Goal: Transaction & Acquisition: Register for event/course

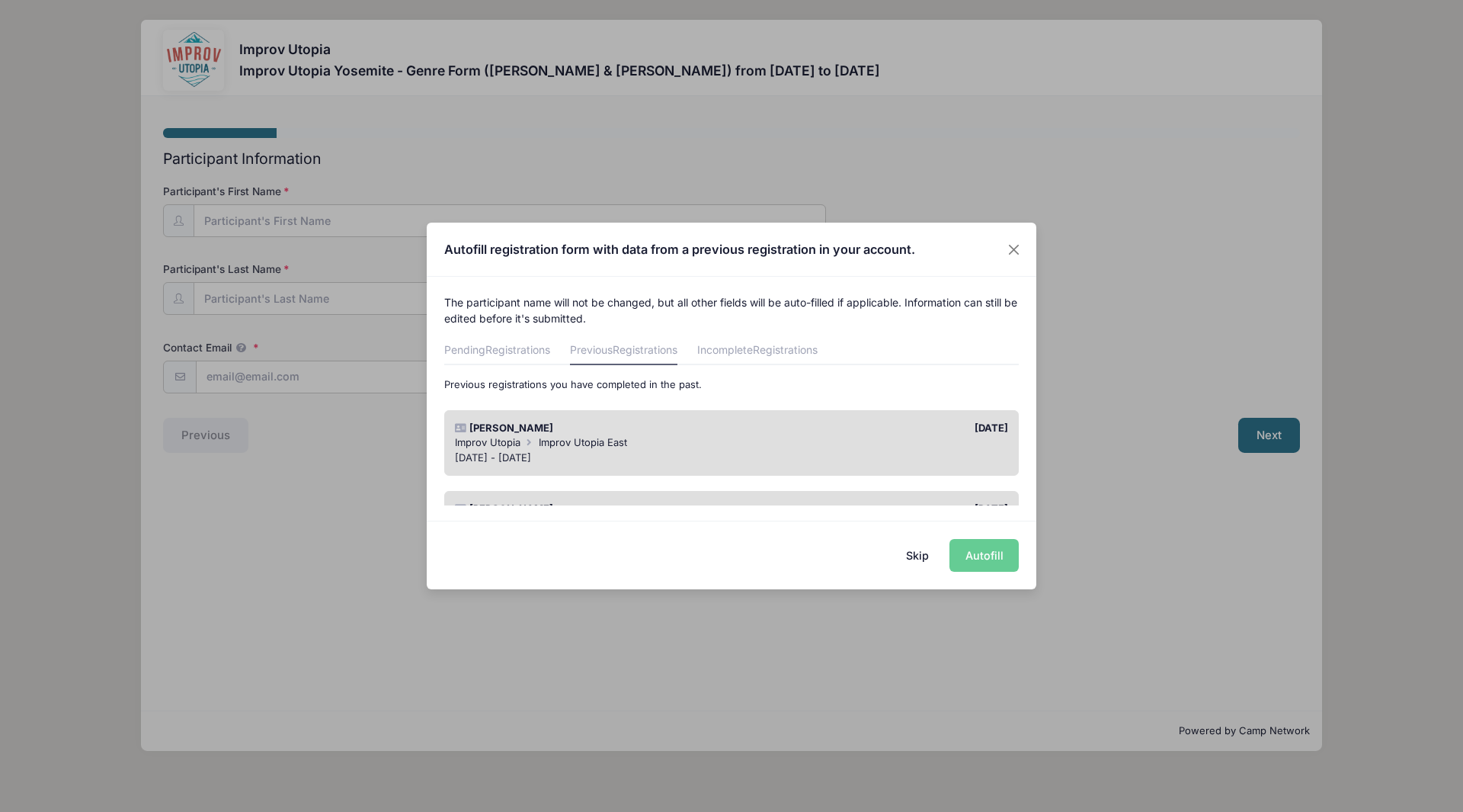
click at [719, 452] on div "Aug 29 - Sep 1, 2025" at bounding box center [732, 458] width 554 height 15
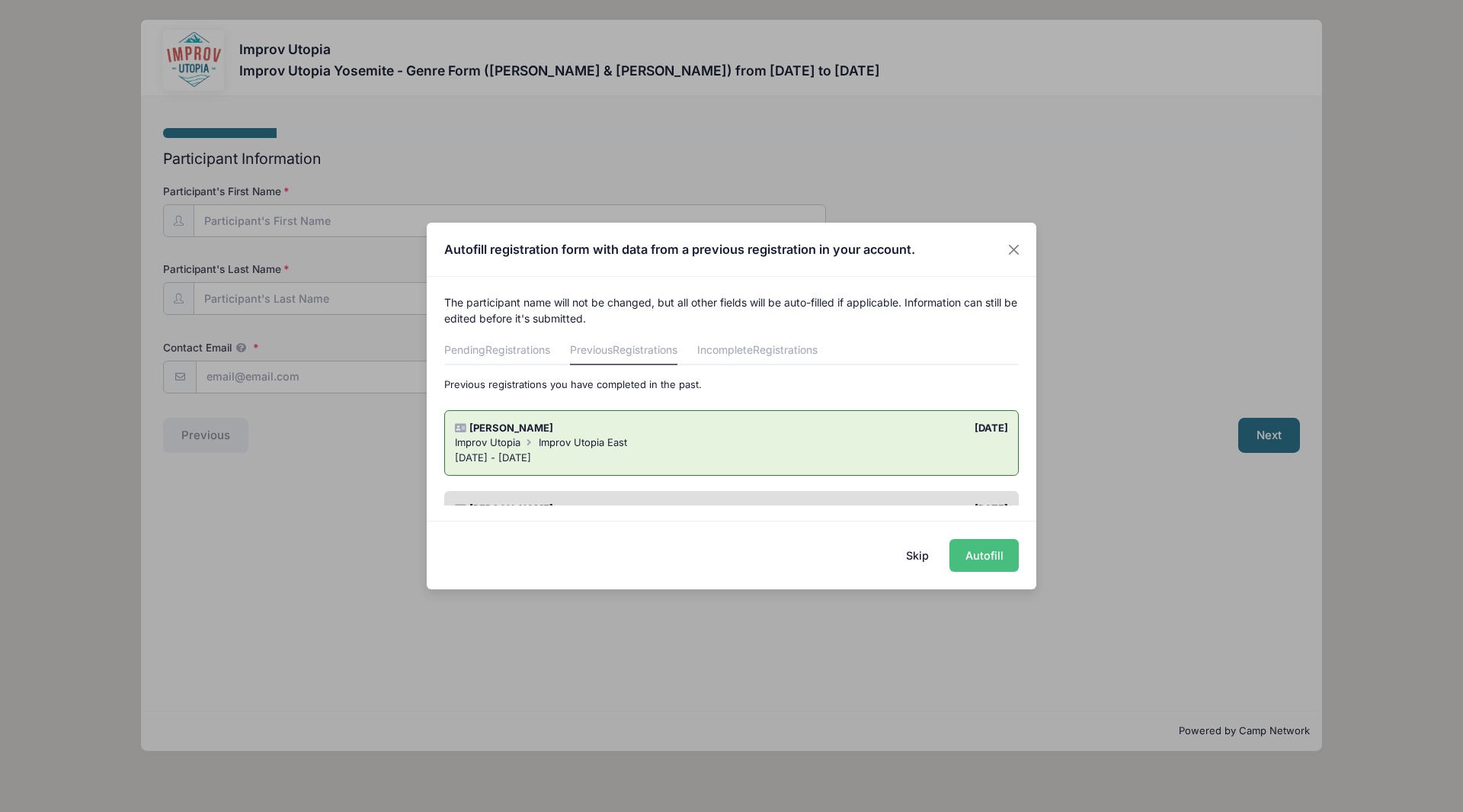
click at [979, 559] on button "Autofill" at bounding box center [984, 555] width 69 height 33
type input "[EMAIL_ADDRESS][DOMAIN_NAME]"
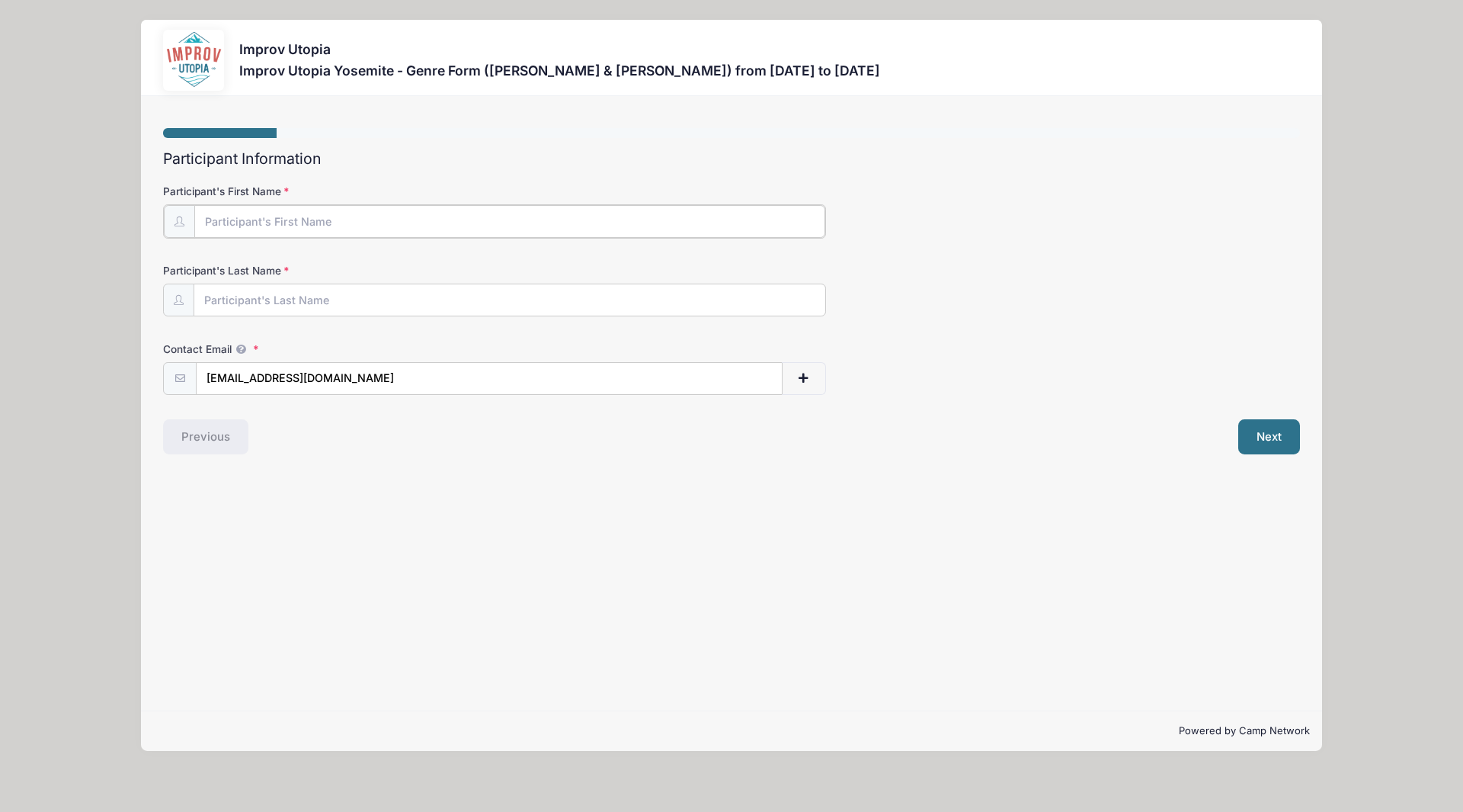
click at [349, 210] on input "Participant's First Name" at bounding box center [510, 221] width 631 height 33
type input "[PERSON_NAME]"
click at [1253, 440] on button "Next" at bounding box center [1269, 435] width 62 height 35
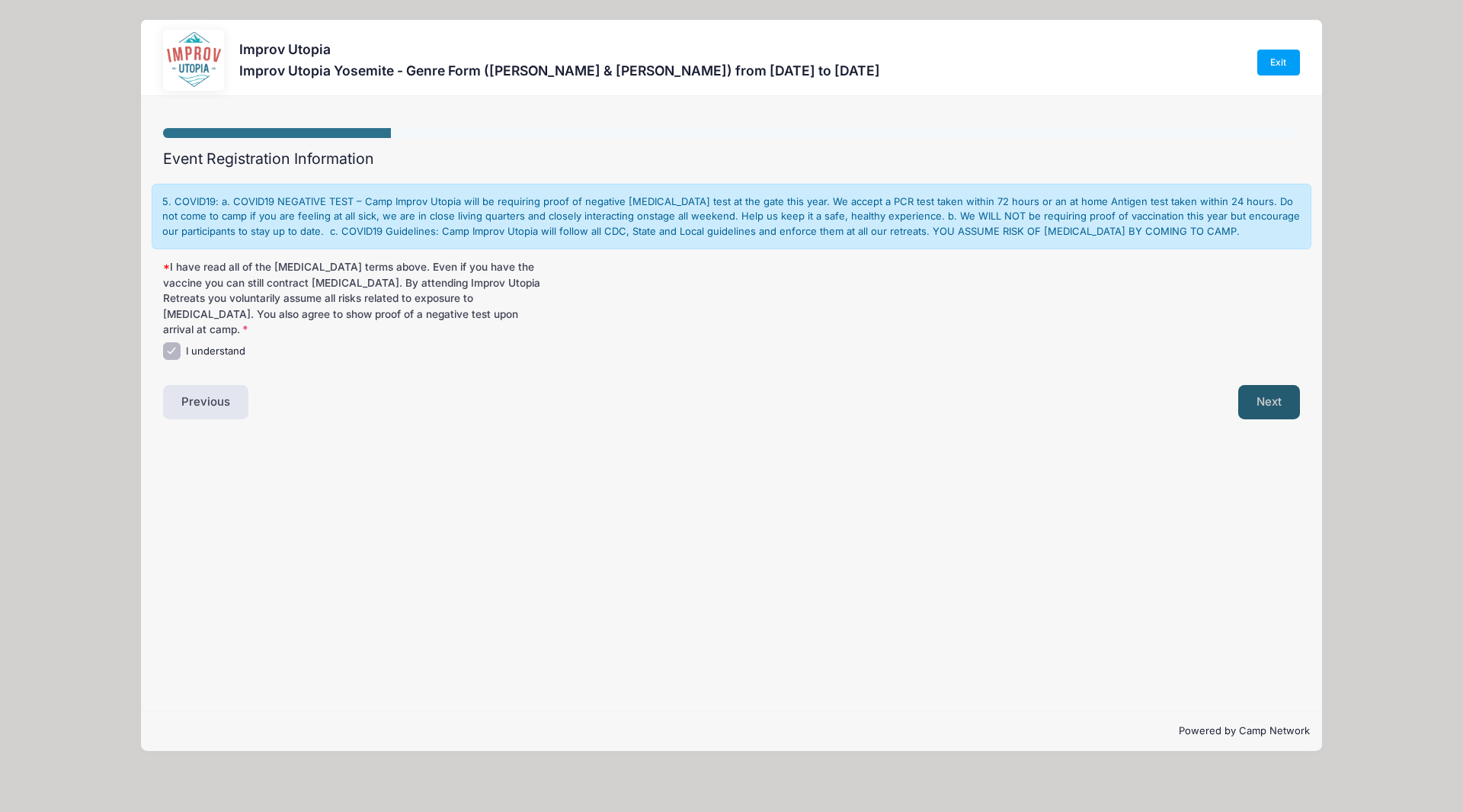
click at [1263, 388] on button "Next" at bounding box center [1269, 402] width 62 height 35
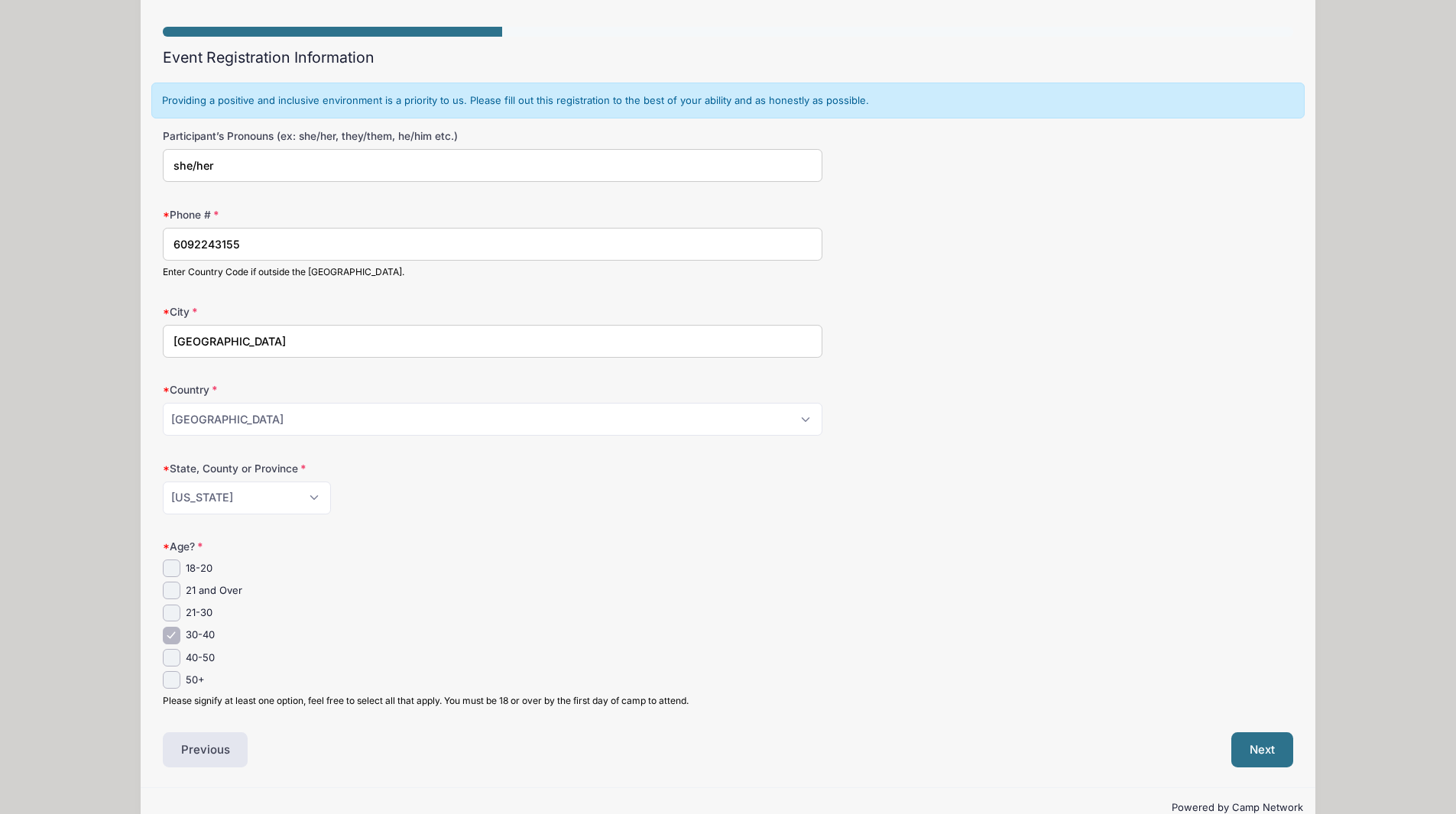
scroll to position [135, 0]
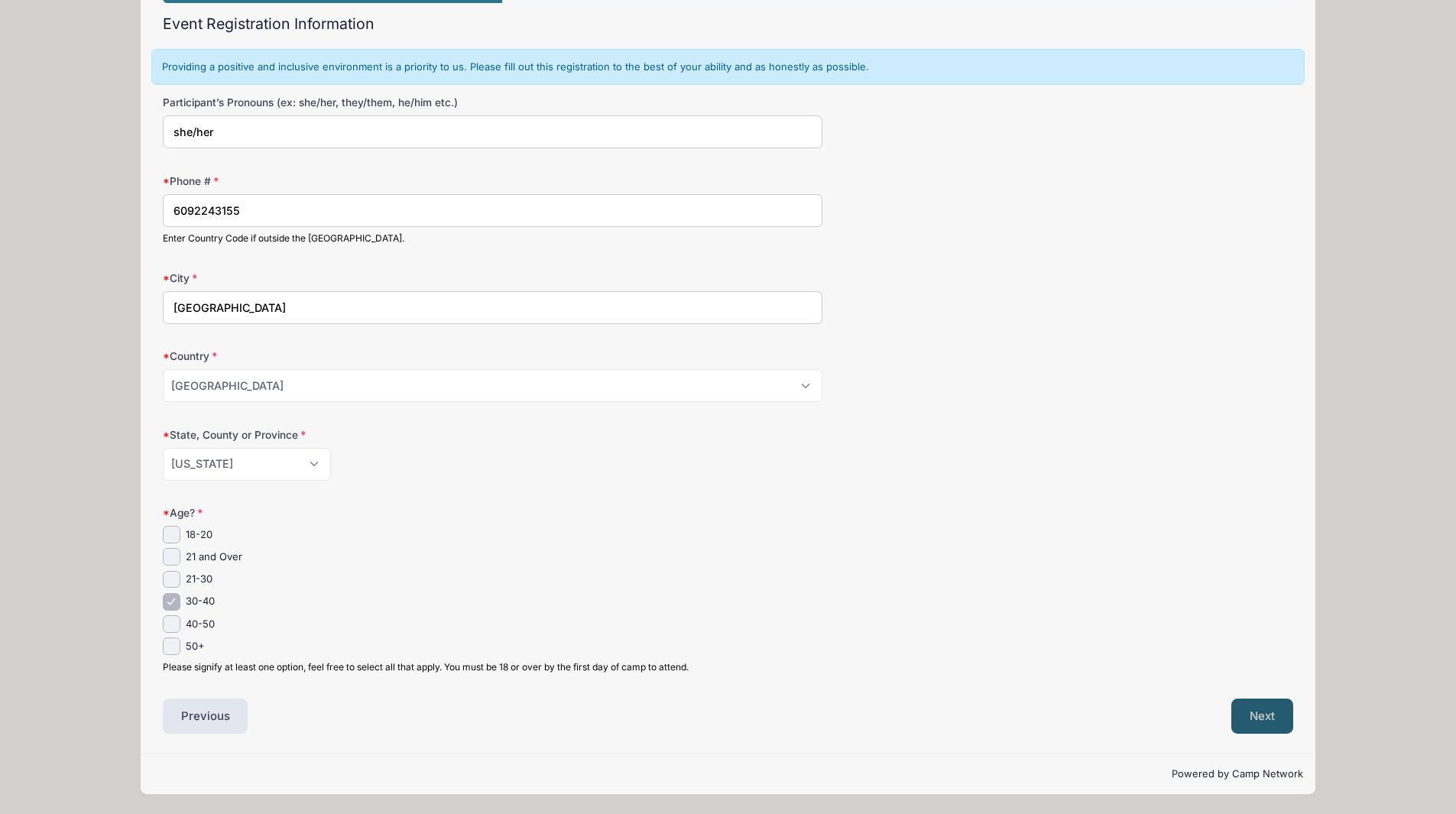
click at [1275, 708] on button "Next" at bounding box center [1261, 716] width 62 height 35
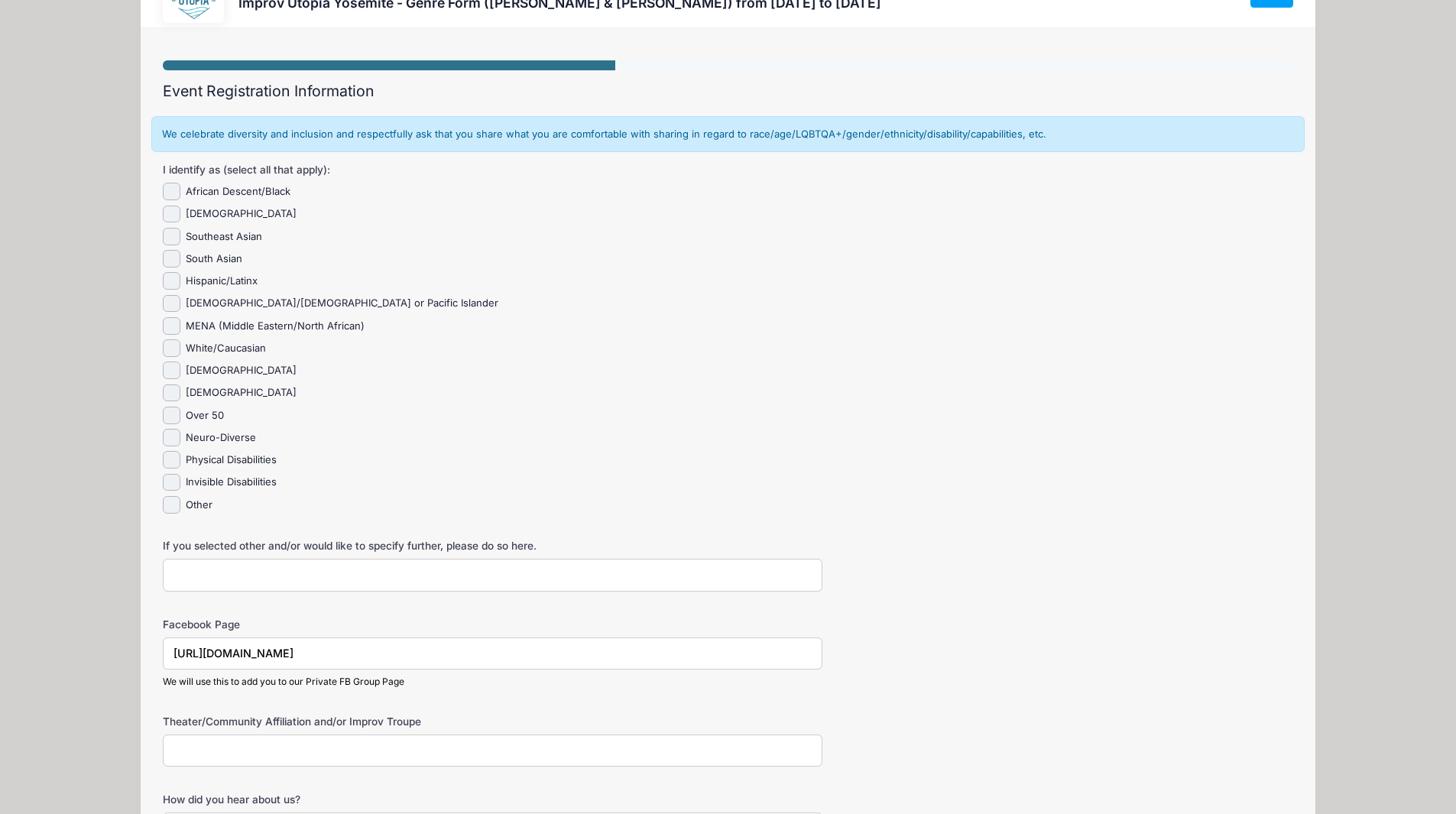
scroll to position [0, 0]
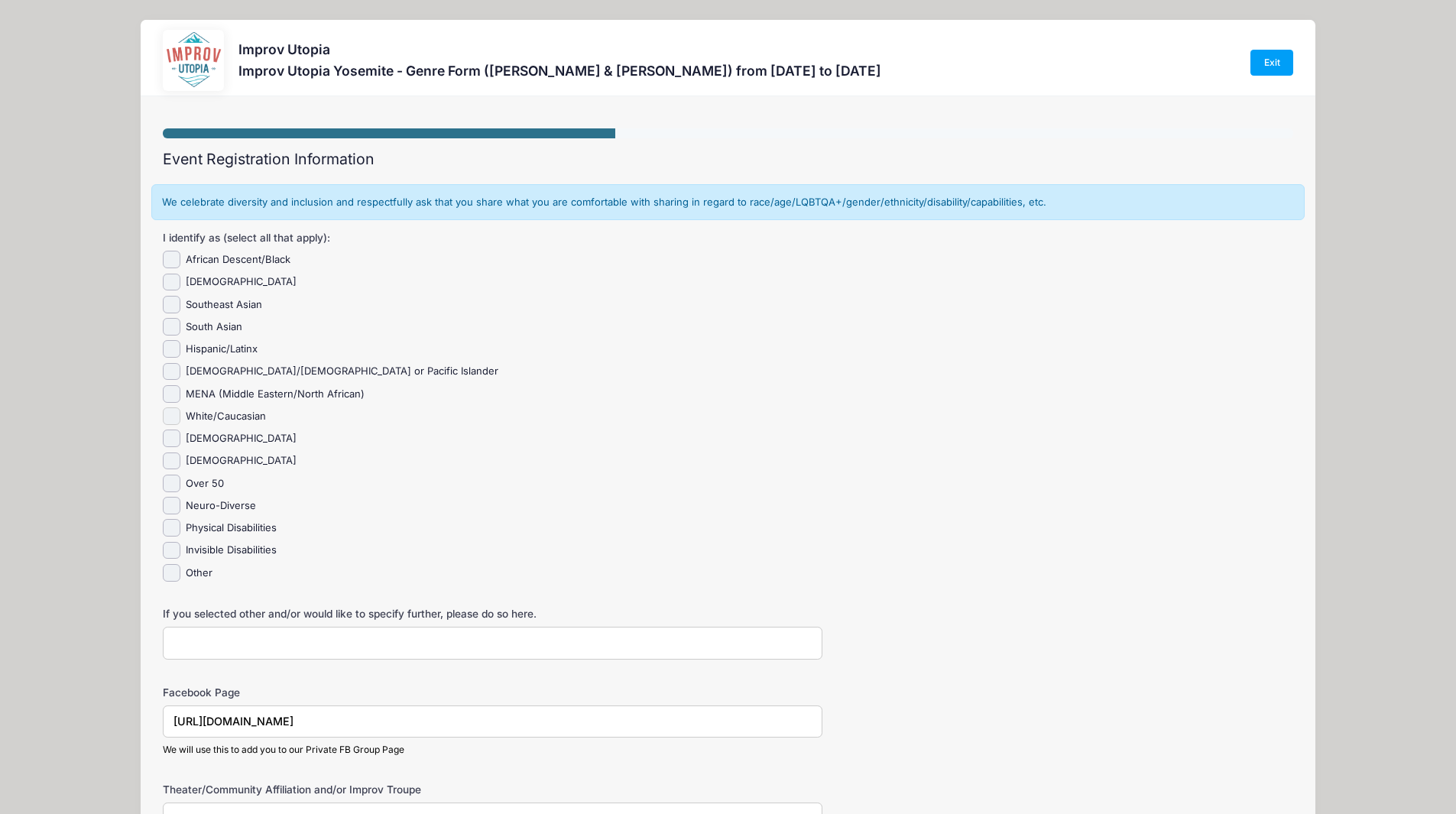
click at [174, 423] on input "White/Caucasian" at bounding box center [172, 416] width 17 height 17
checkbox input "true"
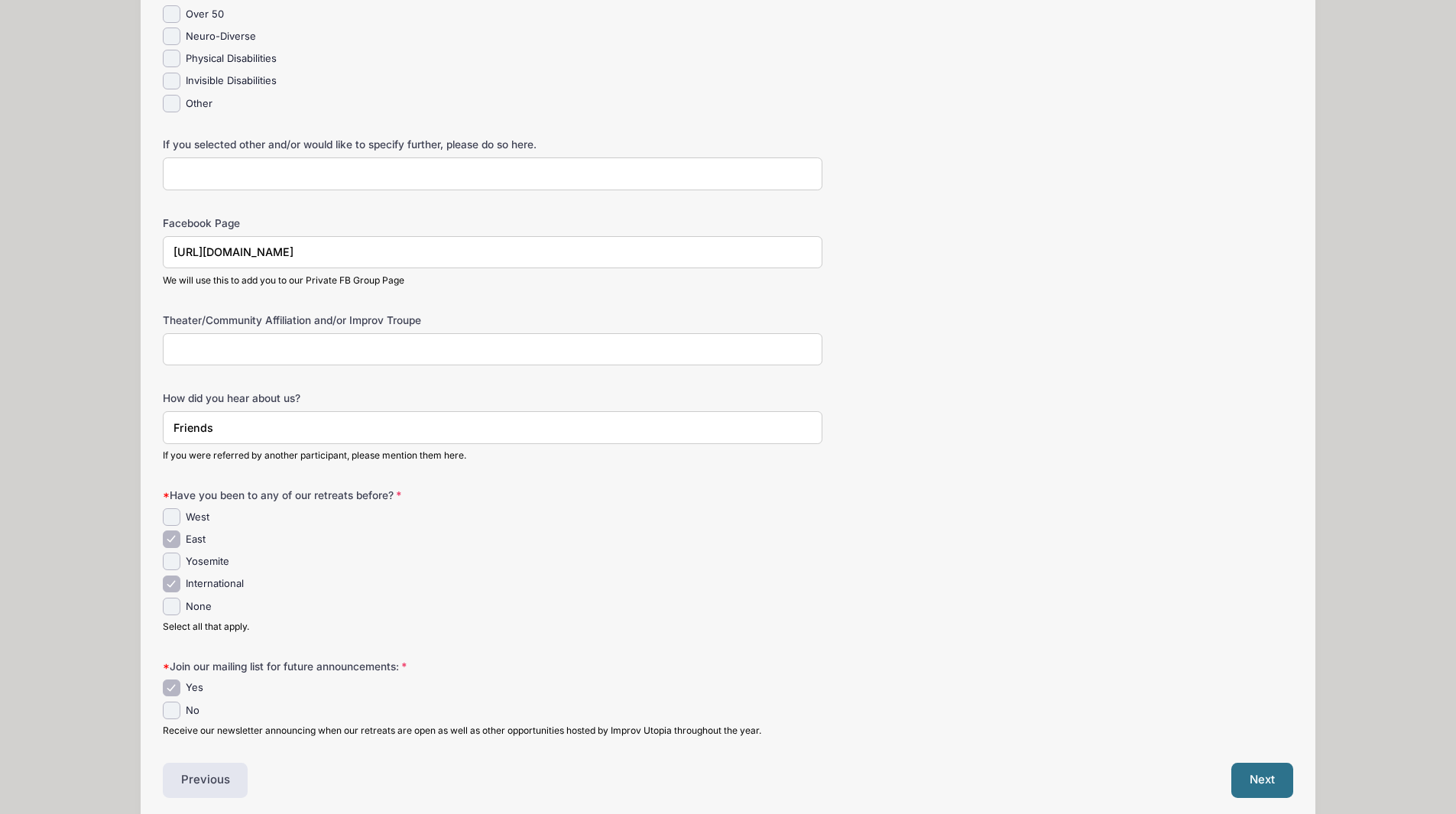
scroll to position [533, 0]
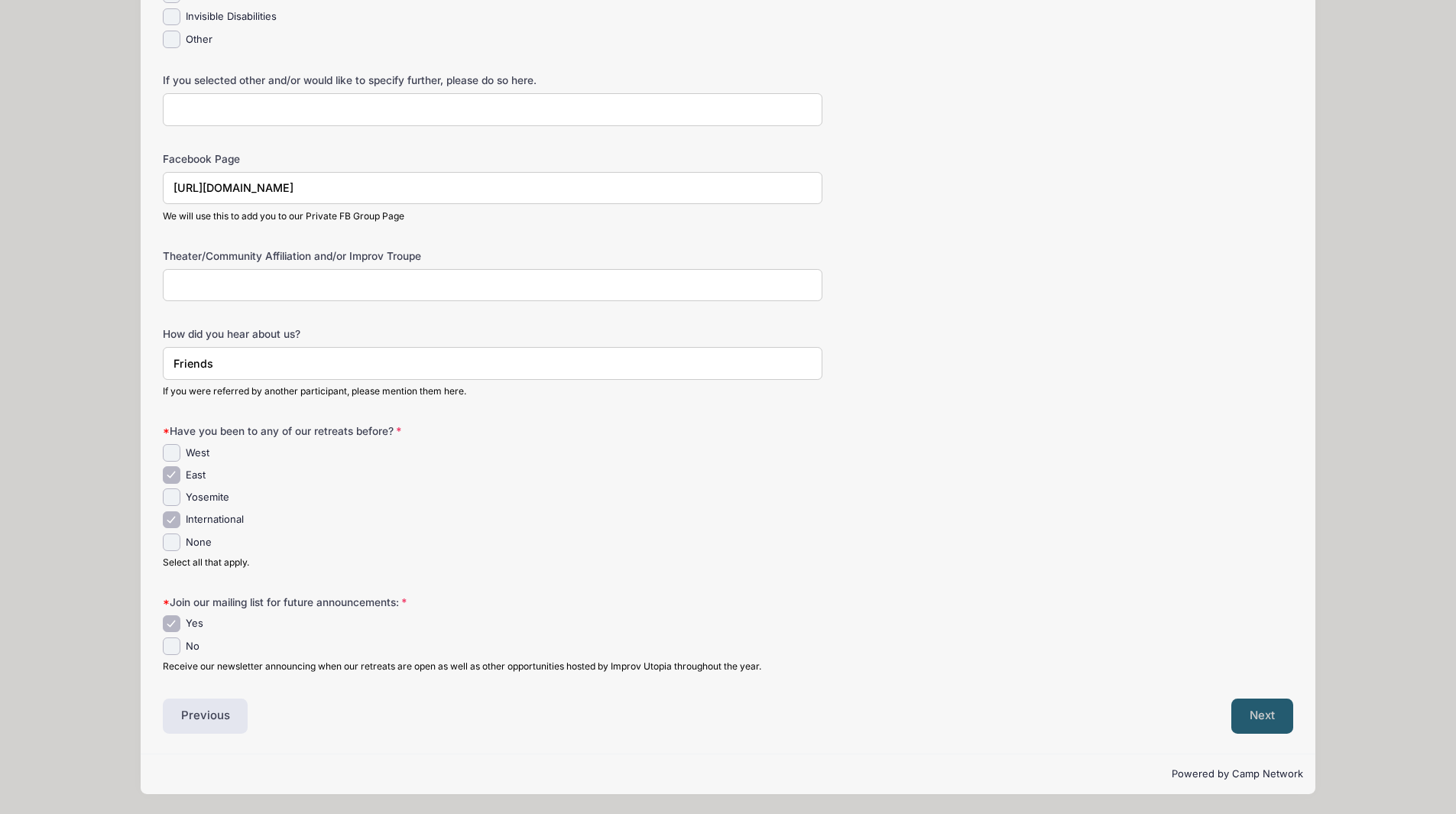
click at [1278, 717] on button "Next" at bounding box center [1261, 716] width 62 height 35
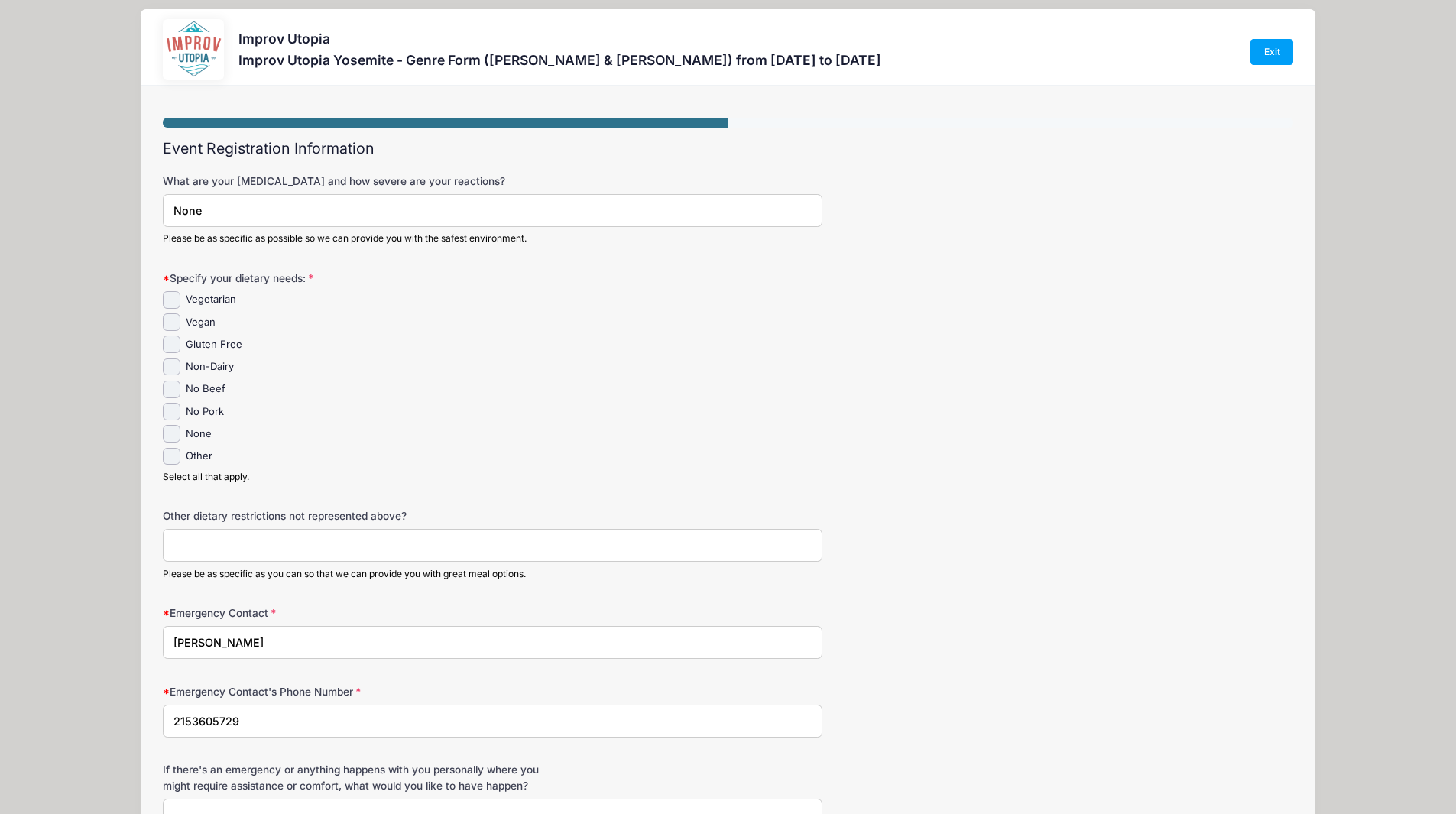
scroll to position [0, 0]
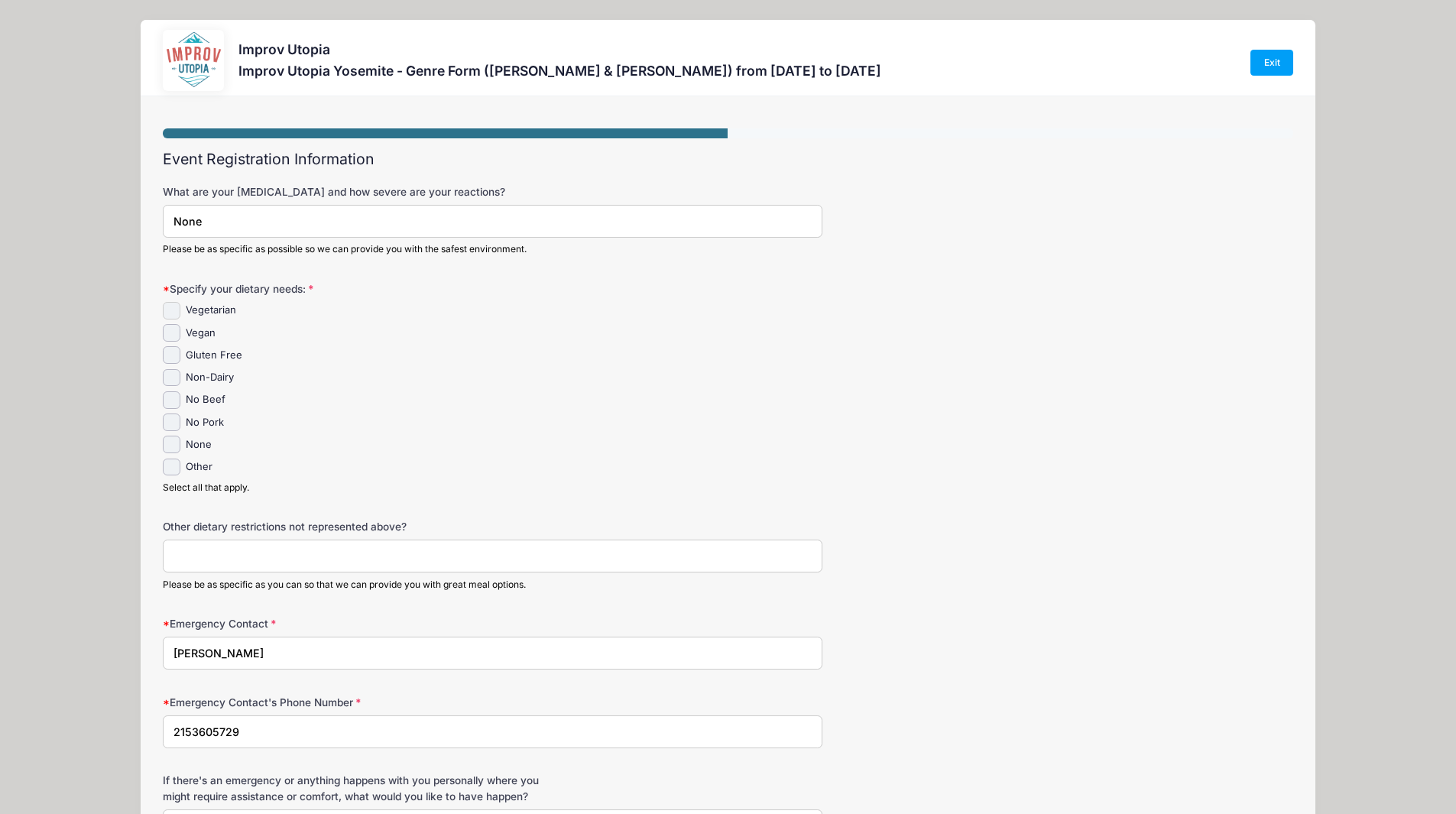
click at [176, 309] on input "Vegetarian" at bounding box center [172, 310] width 17 height 17
checkbox input "true"
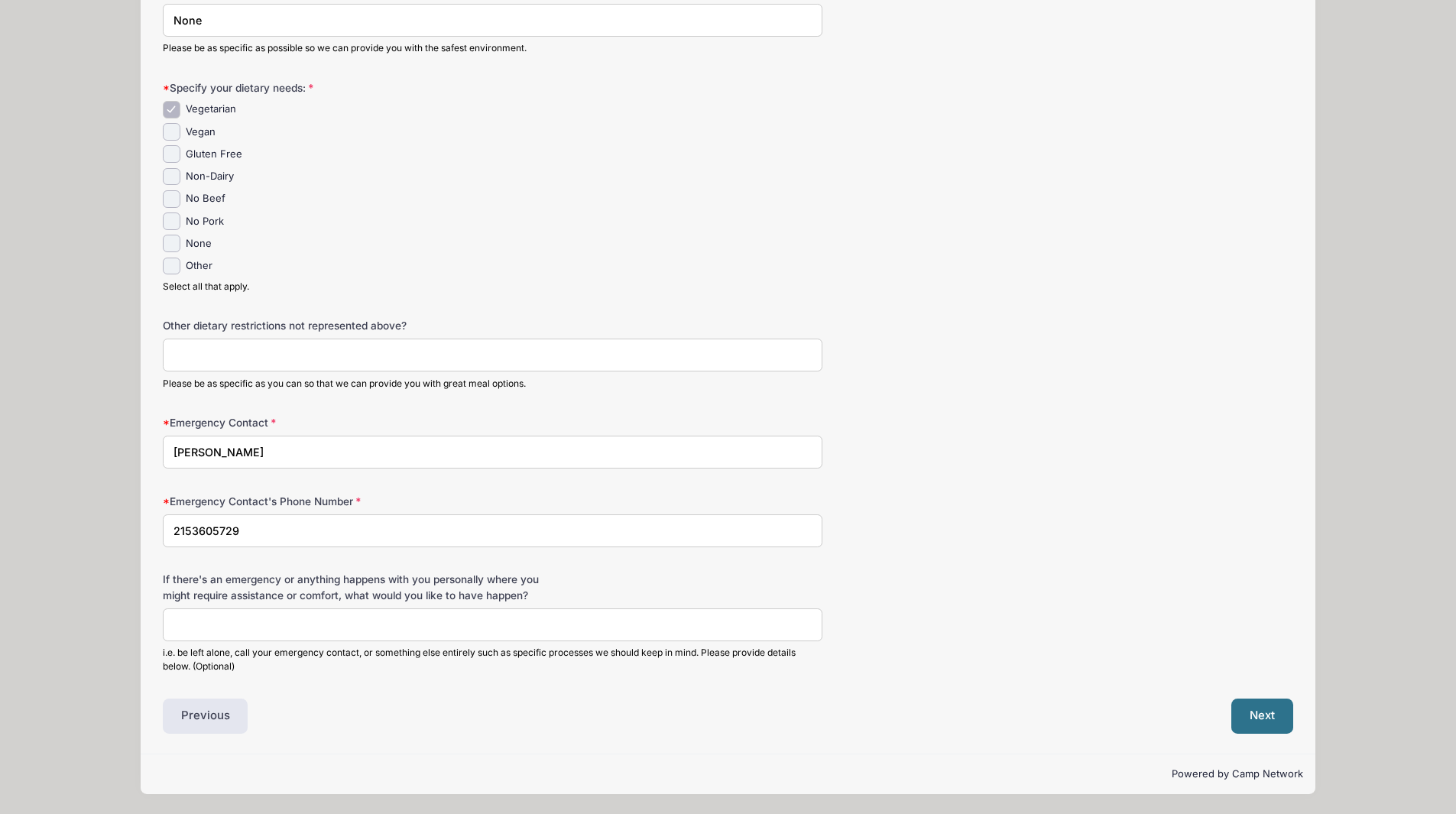
scroll to position [216, 0]
click at [356, 435] on input "Caleb Mactavish" at bounding box center [493, 452] width 660 height 33
type input "Cara Hammer"
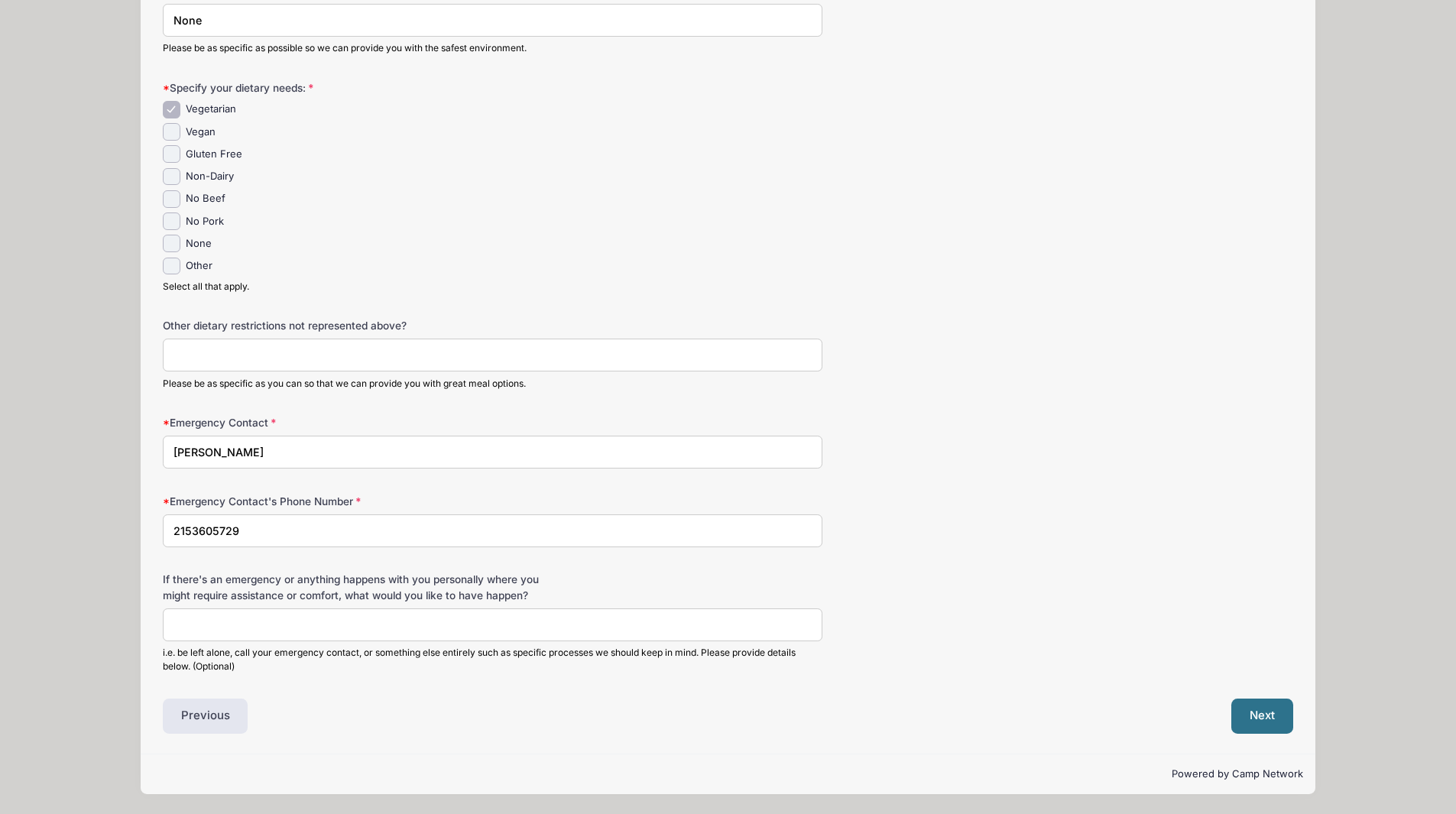
click at [295, 516] on input "2153605729" at bounding box center [493, 531] width 660 height 33
type input "4846659108"
click at [1267, 723] on button "Next" at bounding box center [1261, 716] width 62 height 35
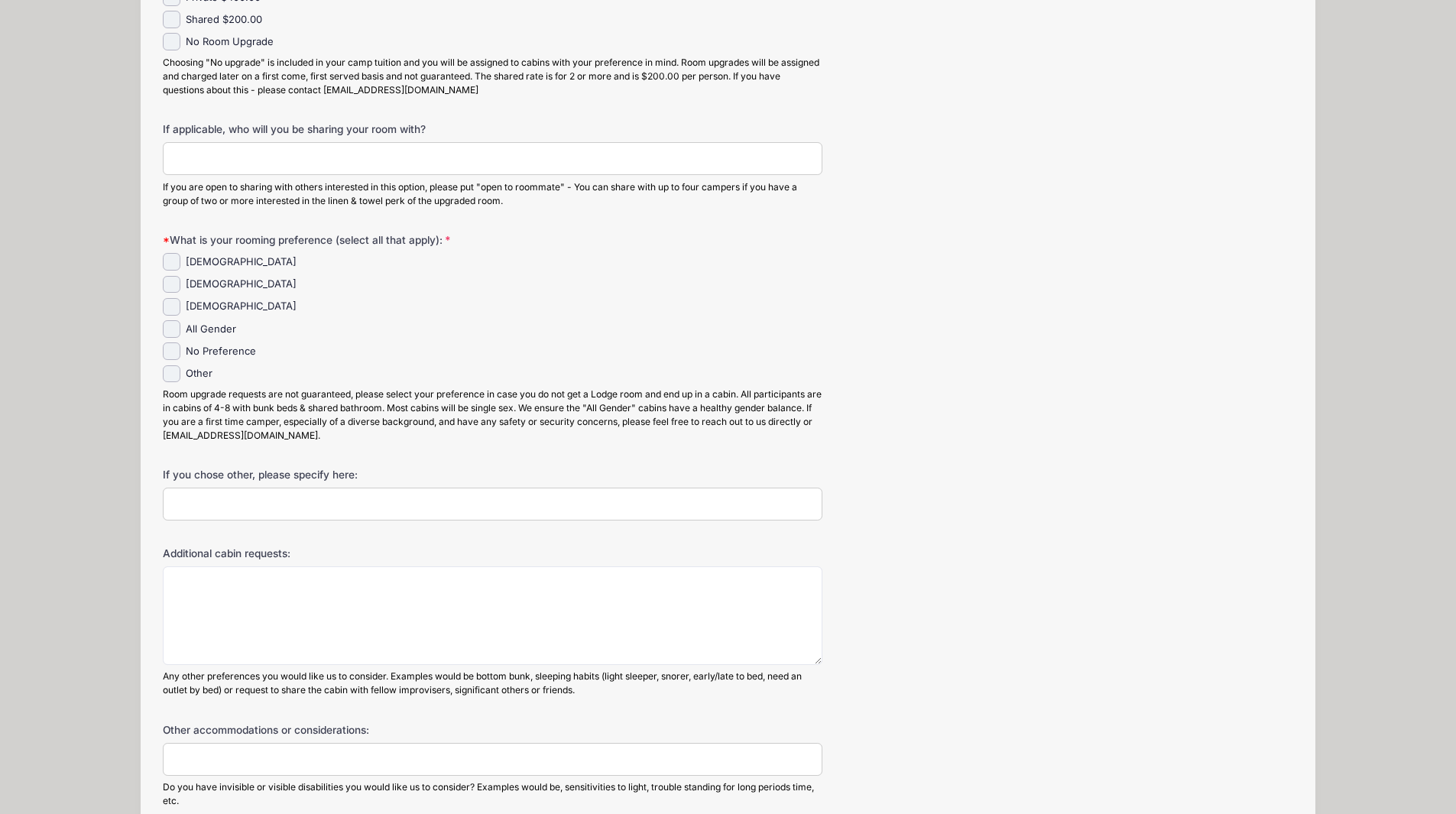
scroll to position [0, 0]
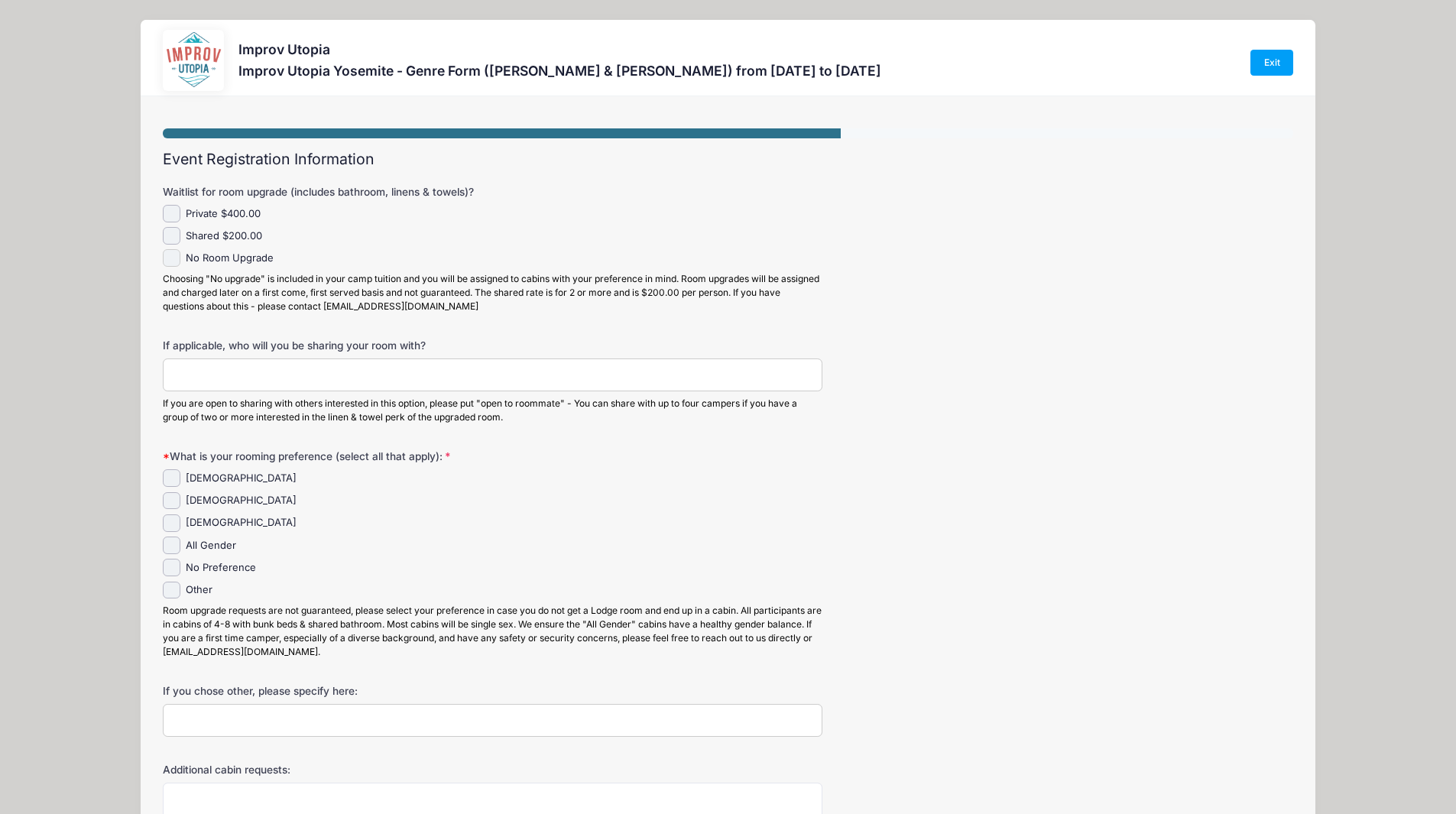
click at [172, 266] on input "No Room Upgrade" at bounding box center [172, 257] width 17 height 17
checkbox input "true"
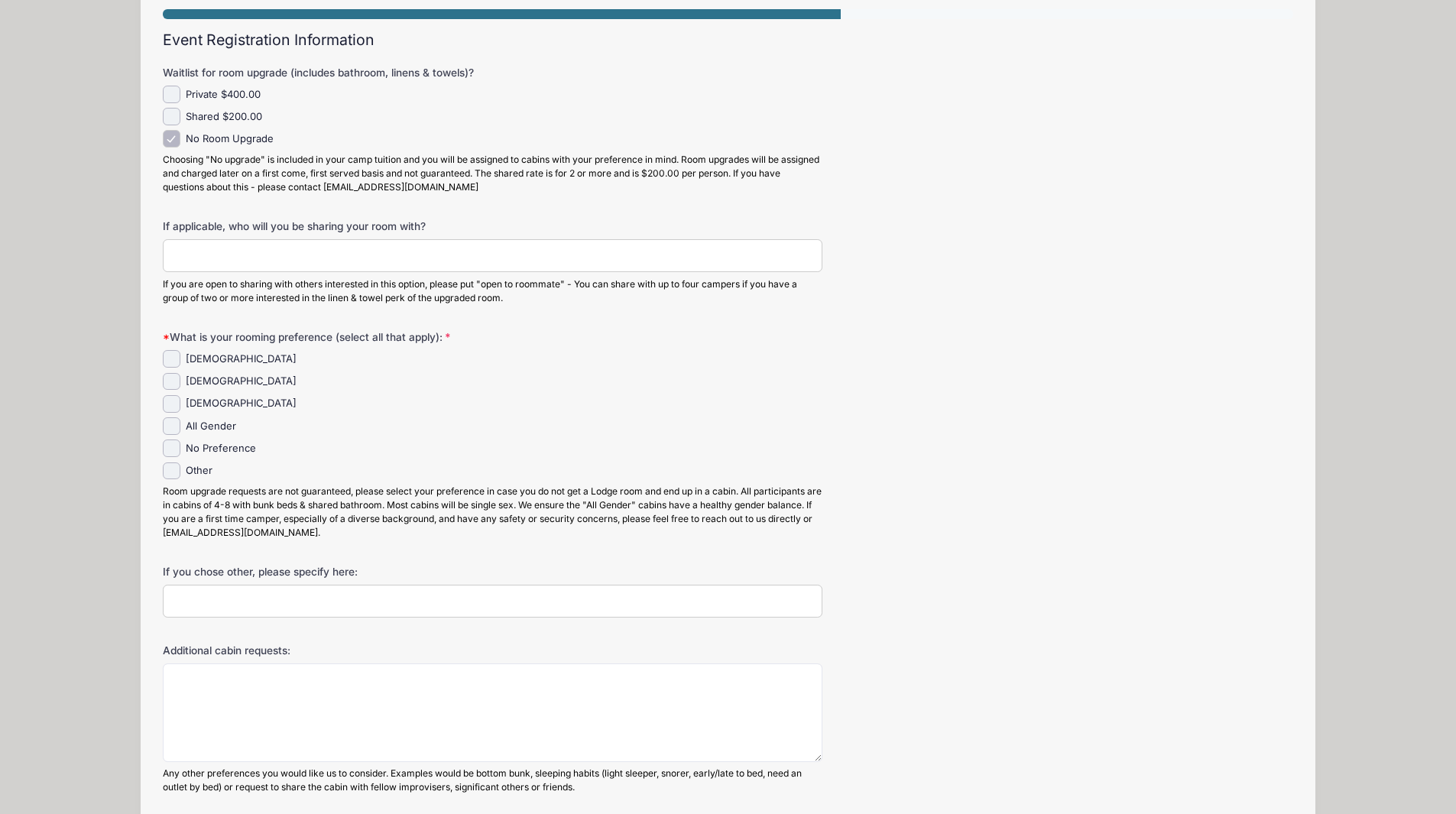
scroll to position [120, 0]
click at [173, 358] on input "Female" at bounding box center [172, 358] width 17 height 17
checkbox input "true"
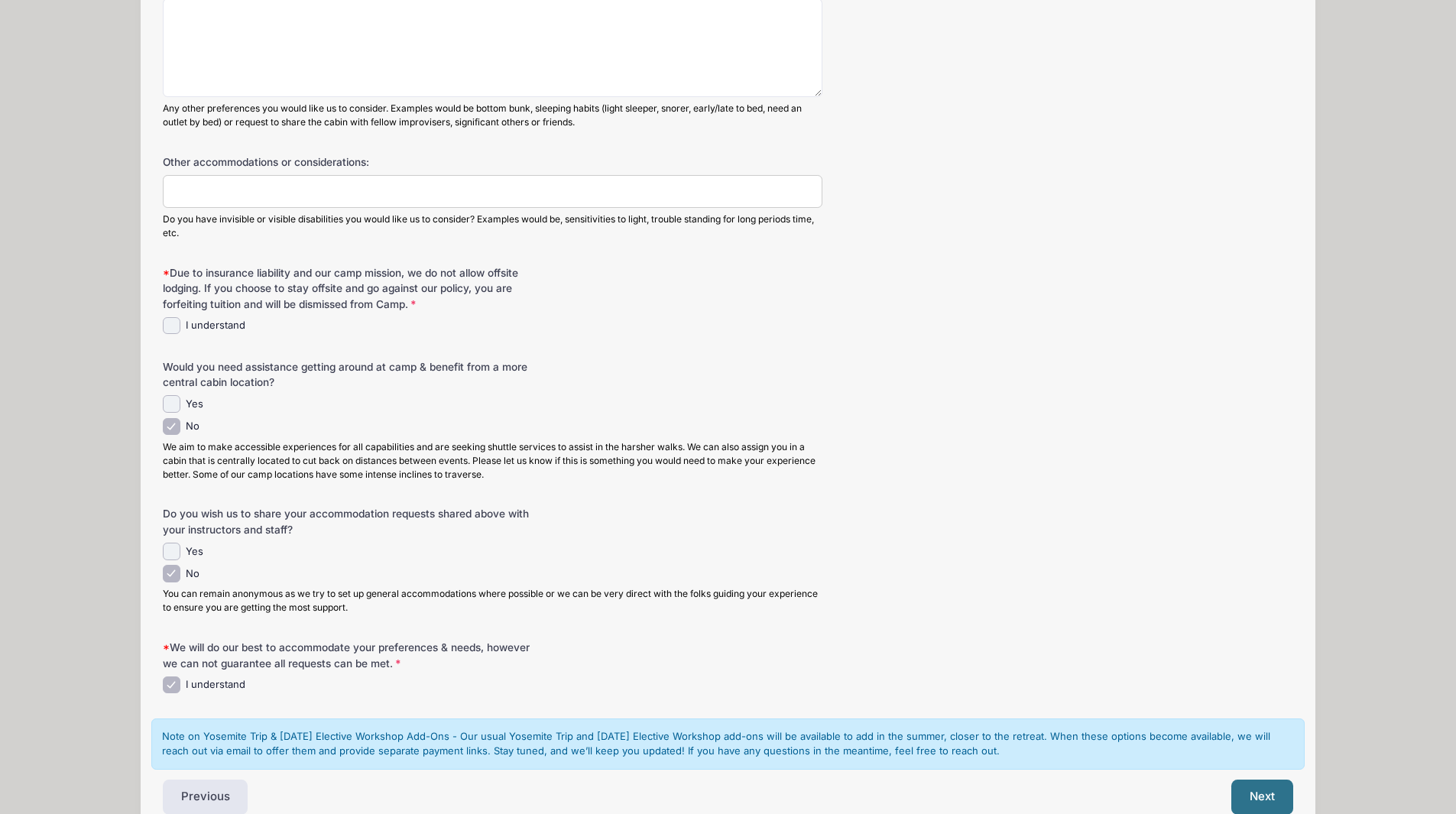
scroll to position [785, 0]
click at [173, 324] on input "I understand" at bounding box center [172, 325] width 17 height 17
checkbox input "true"
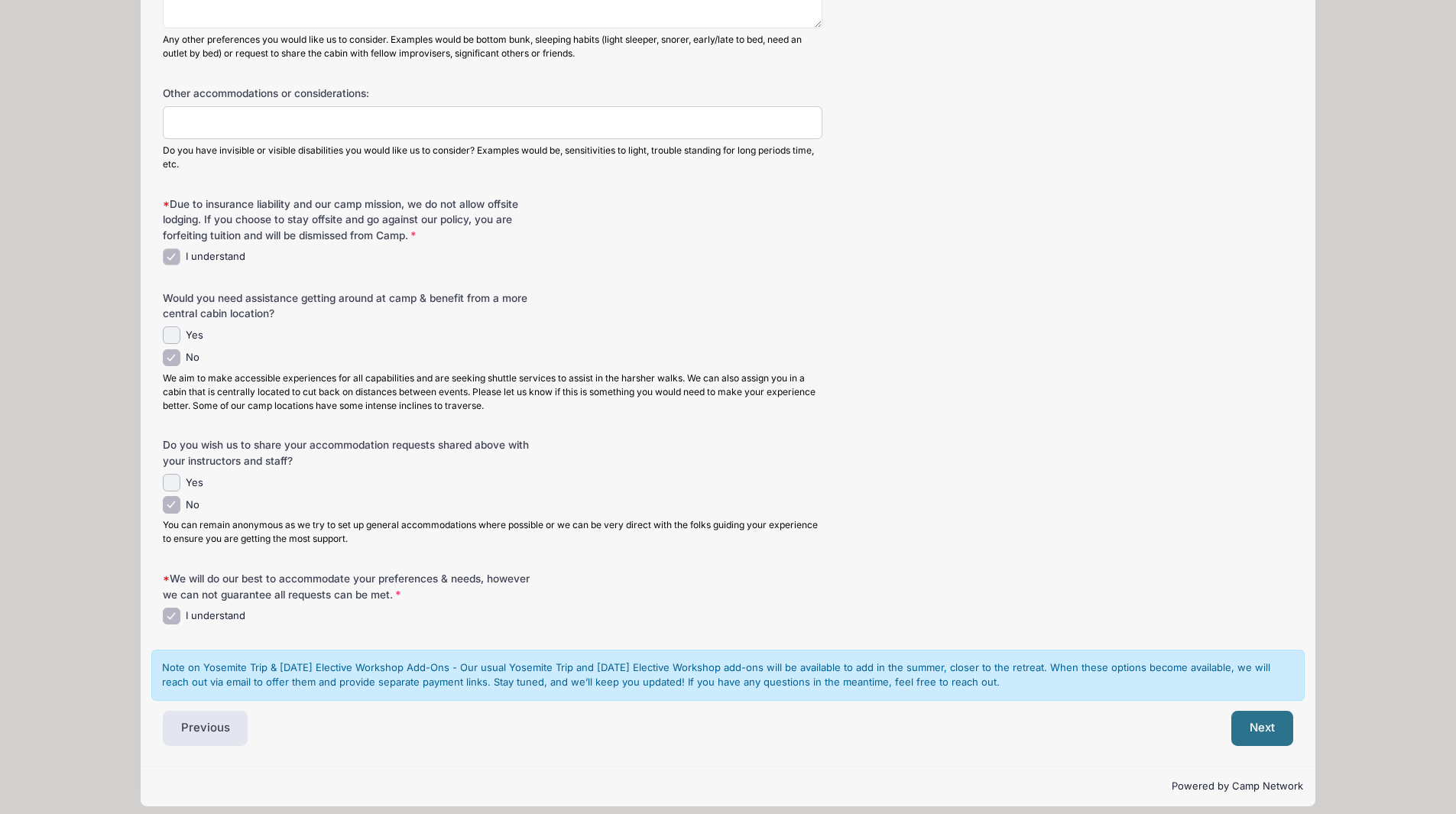
scroll to position [865, 0]
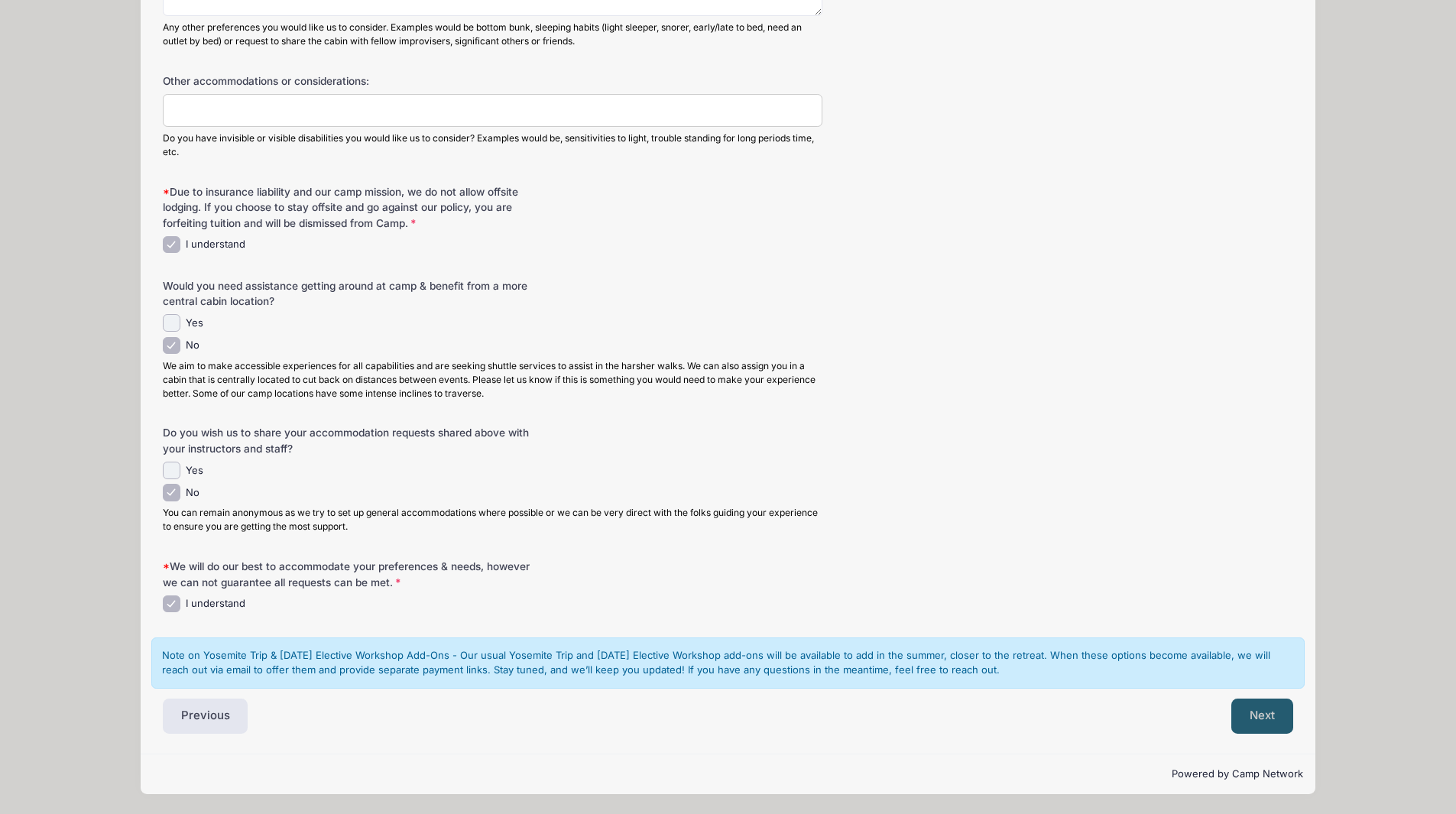
click at [1276, 720] on button "Next" at bounding box center [1261, 716] width 62 height 35
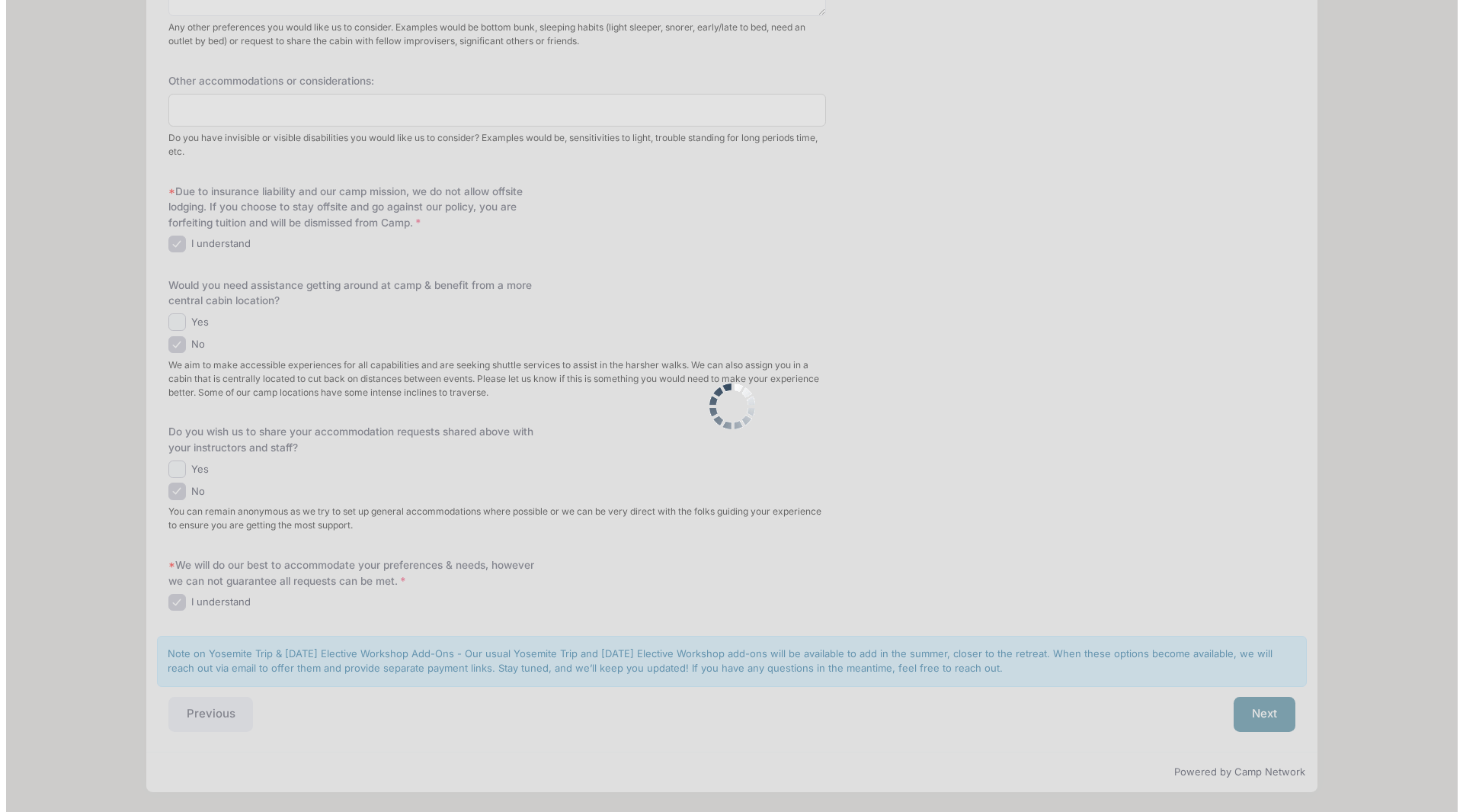
scroll to position [0, 0]
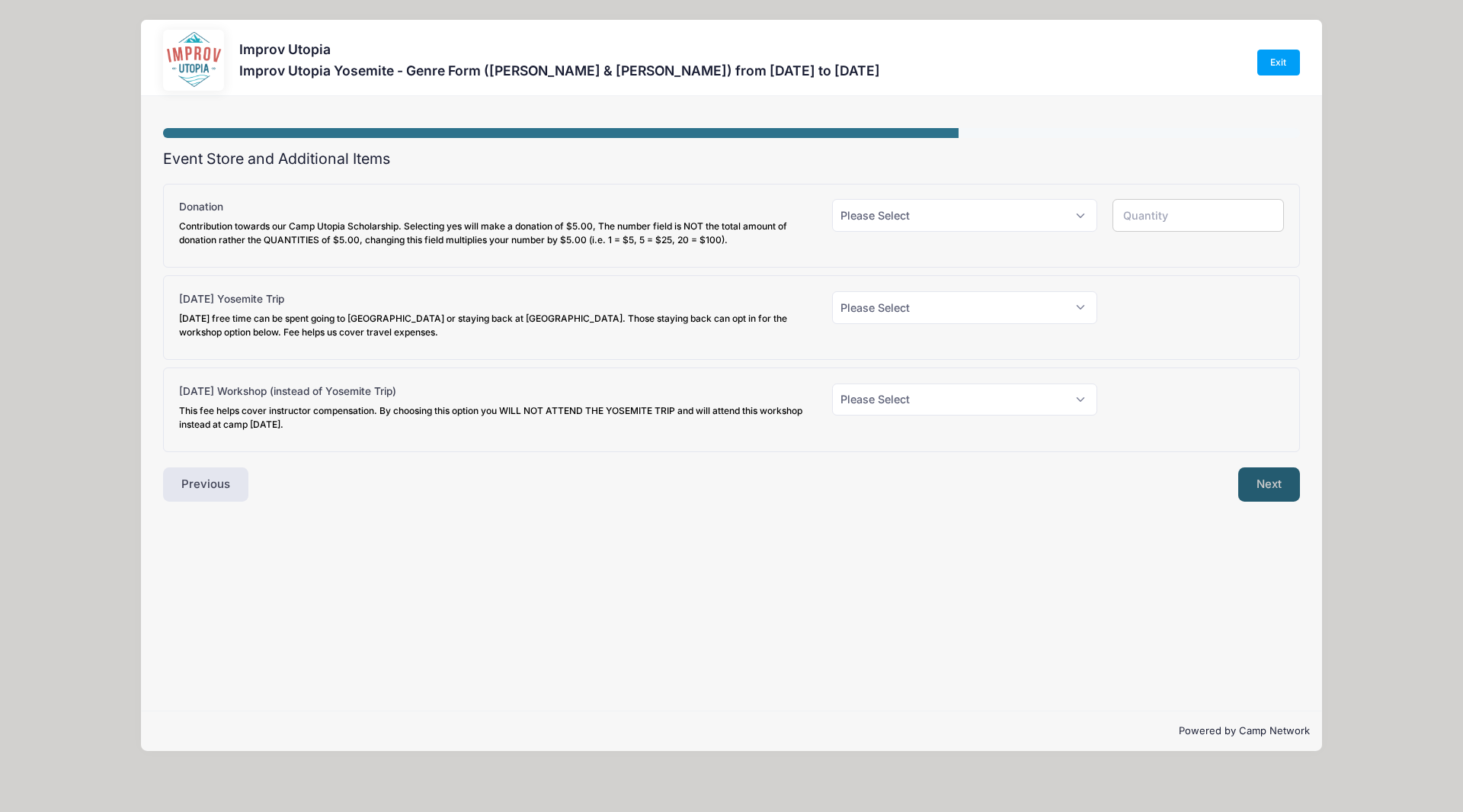
click at [1256, 487] on button "Next" at bounding box center [1269, 485] width 62 height 35
click at [956, 219] on select "Please Select Yes (+$5.00) No" at bounding box center [965, 215] width 265 height 33
select select "0"
click at [832, 199] on select "Please Select Yes (+$5.00) No" at bounding box center [965, 215] width 265 height 33
click at [1251, 479] on button "Next" at bounding box center [1269, 485] width 62 height 35
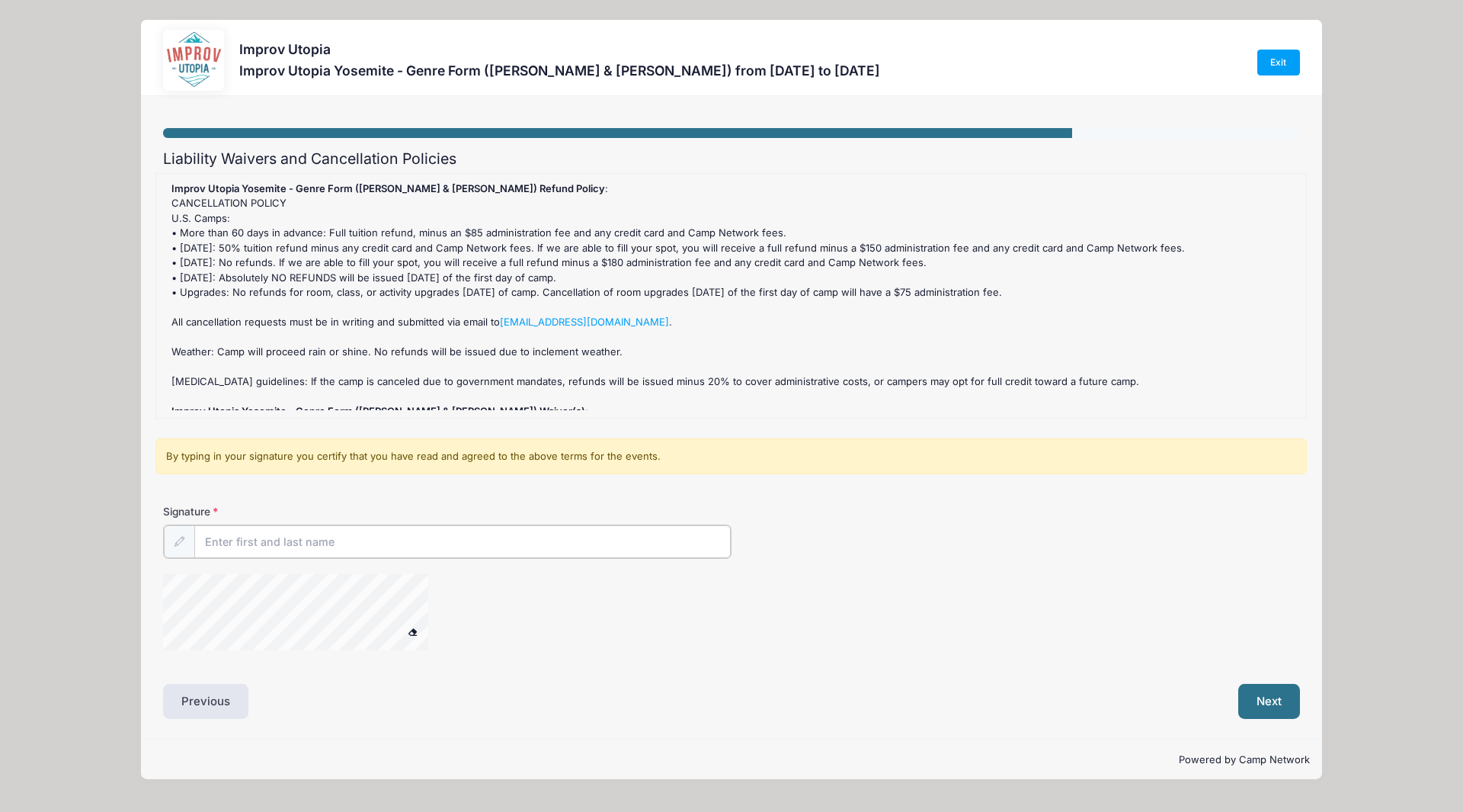
click at [385, 547] on input "Signature" at bounding box center [462, 542] width 536 height 33
type input "SOFYA PIRO"
click at [1278, 701] on button "Next" at bounding box center [1269, 700] width 62 height 35
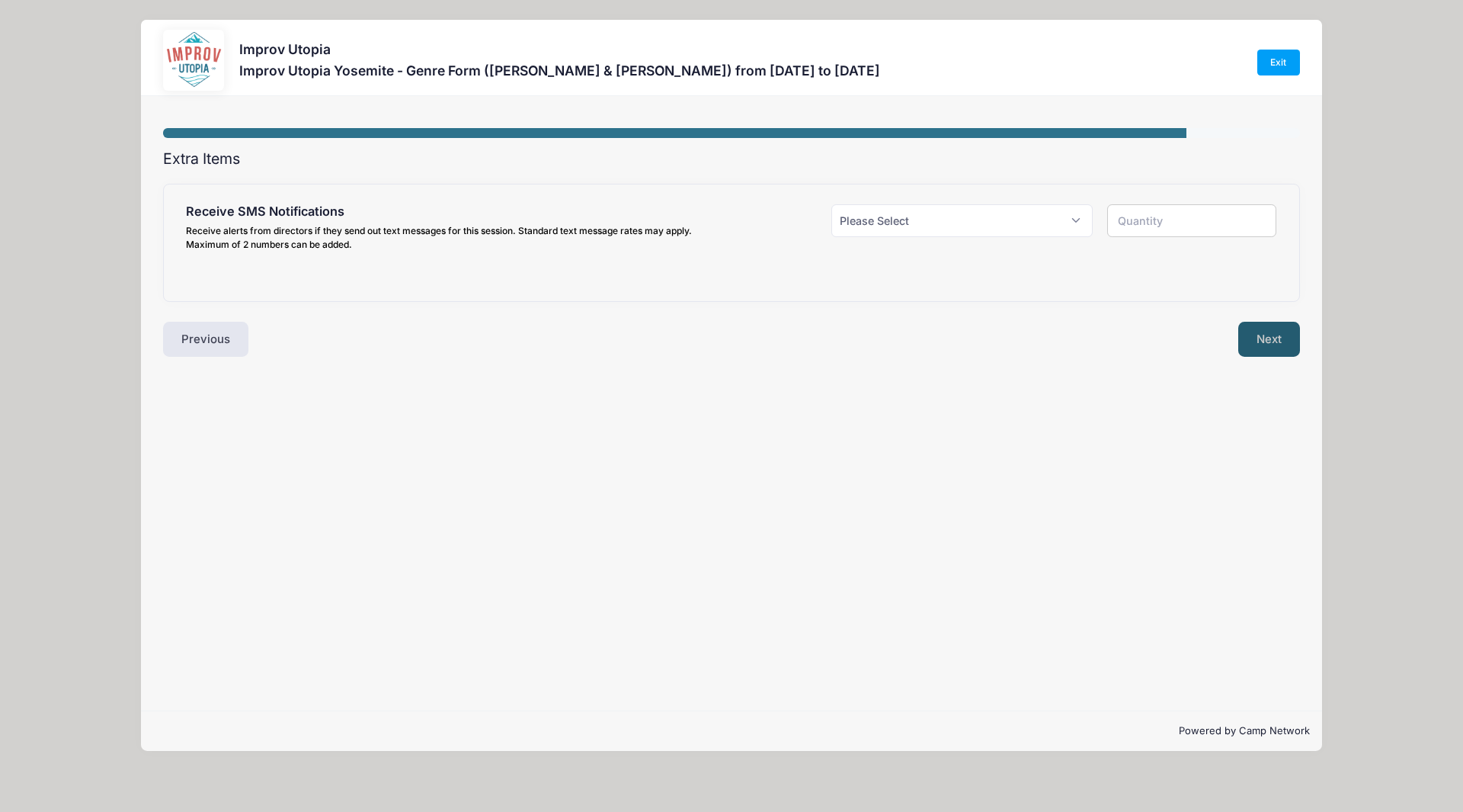
click at [1252, 335] on button "Next" at bounding box center [1269, 339] width 62 height 35
click at [920, 207] on select "Please Select Yes ($0.00) No" at bounding box center [962, 221] width 262 height 33
select select "0"
click at [832, 204] on select "Please Select Yes ($0.00) No" at bounding box center [962, 221] width 262 height 33
type input "0"
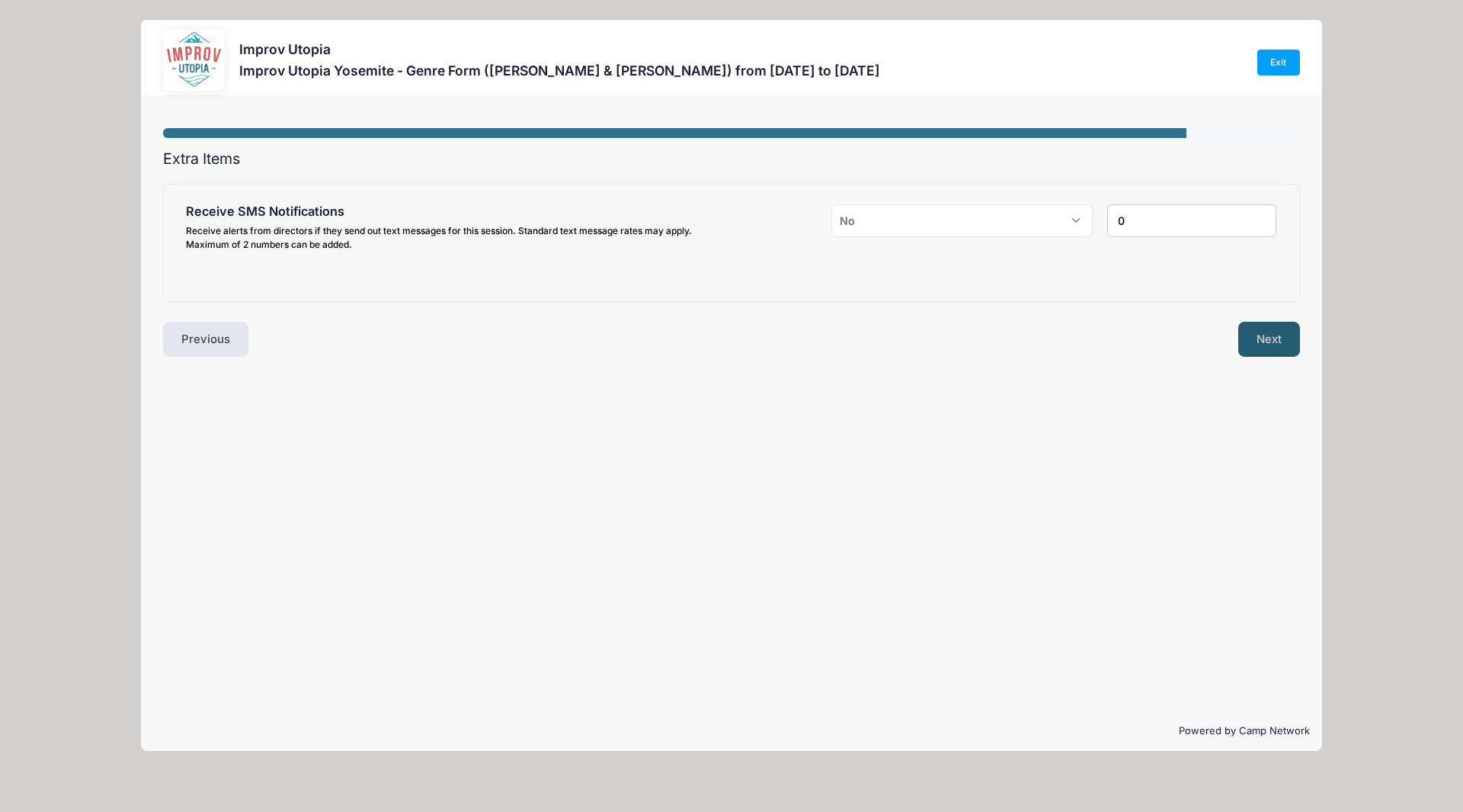
click at [1267, 344] on button "Next" at bounding box center [1269, 339] width 62 height 35
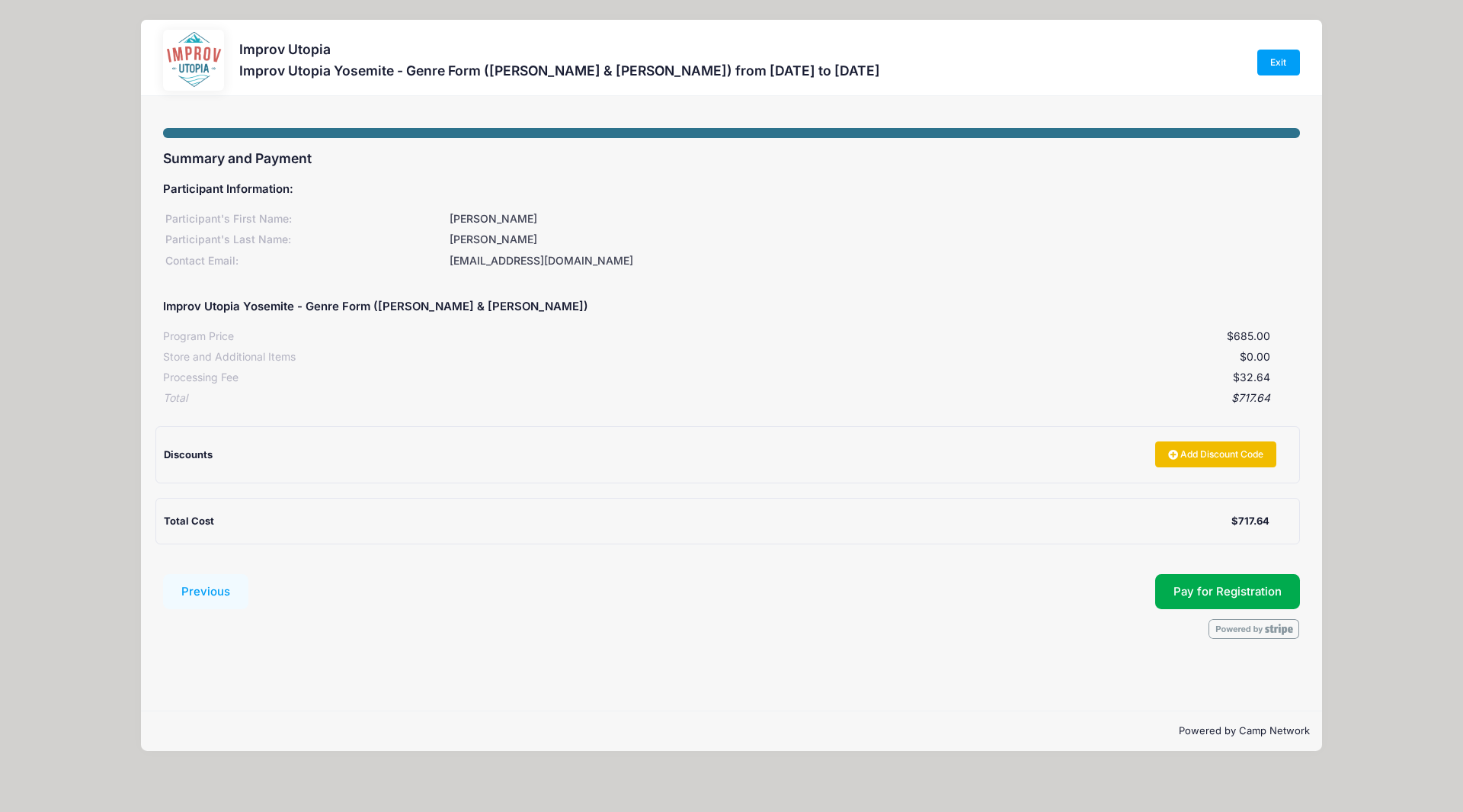
click at [1183, 448] on link "Add Discount Code" at bounding box center [1216, 454] width 122 height 26
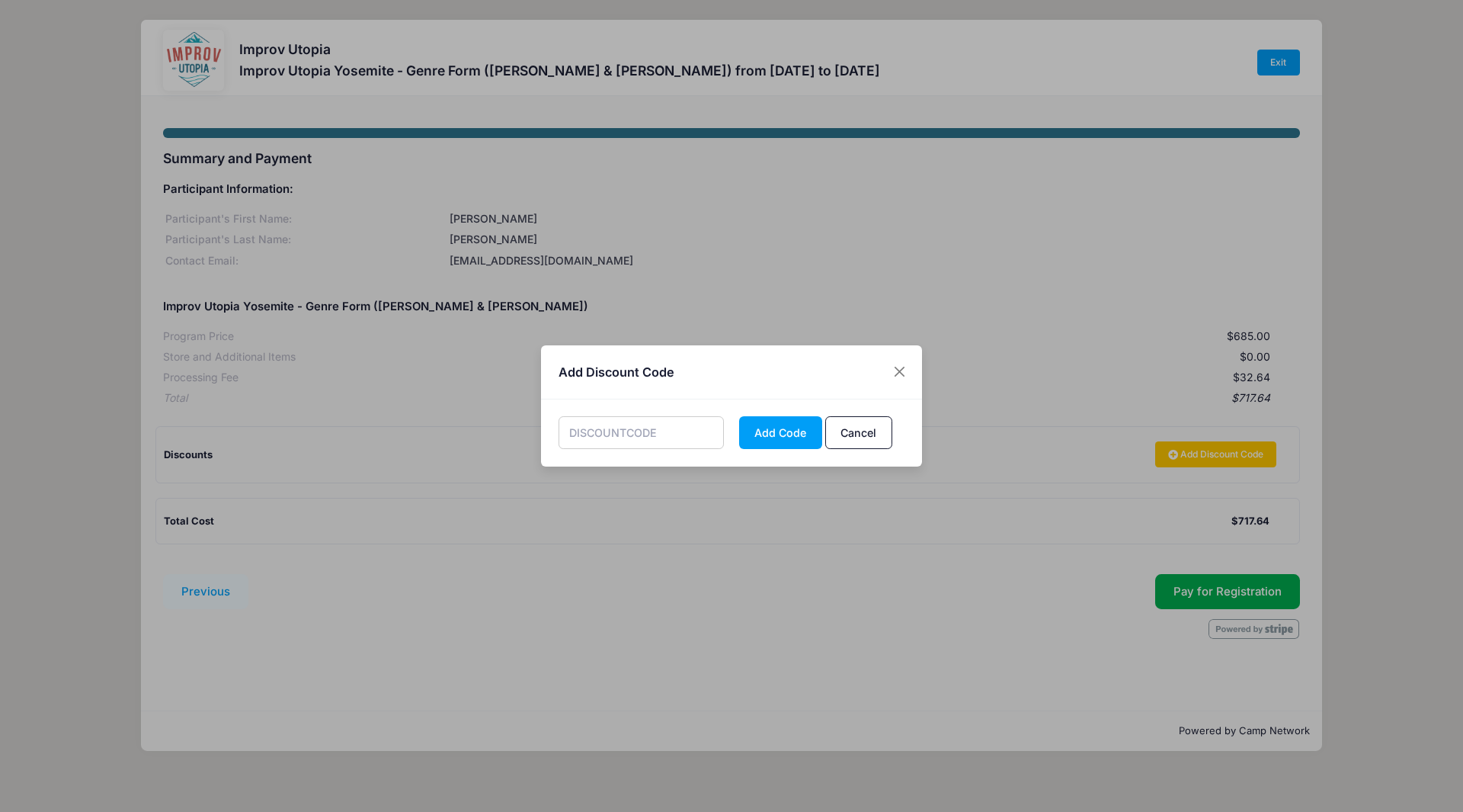
click at [613, 422] on input "text" at bounding box center [642, 433] width 166 height 33
type input "STAFF50"
click at [775, 430] on button "Add Code" at bounding box center [781, 433] width 83 height 33
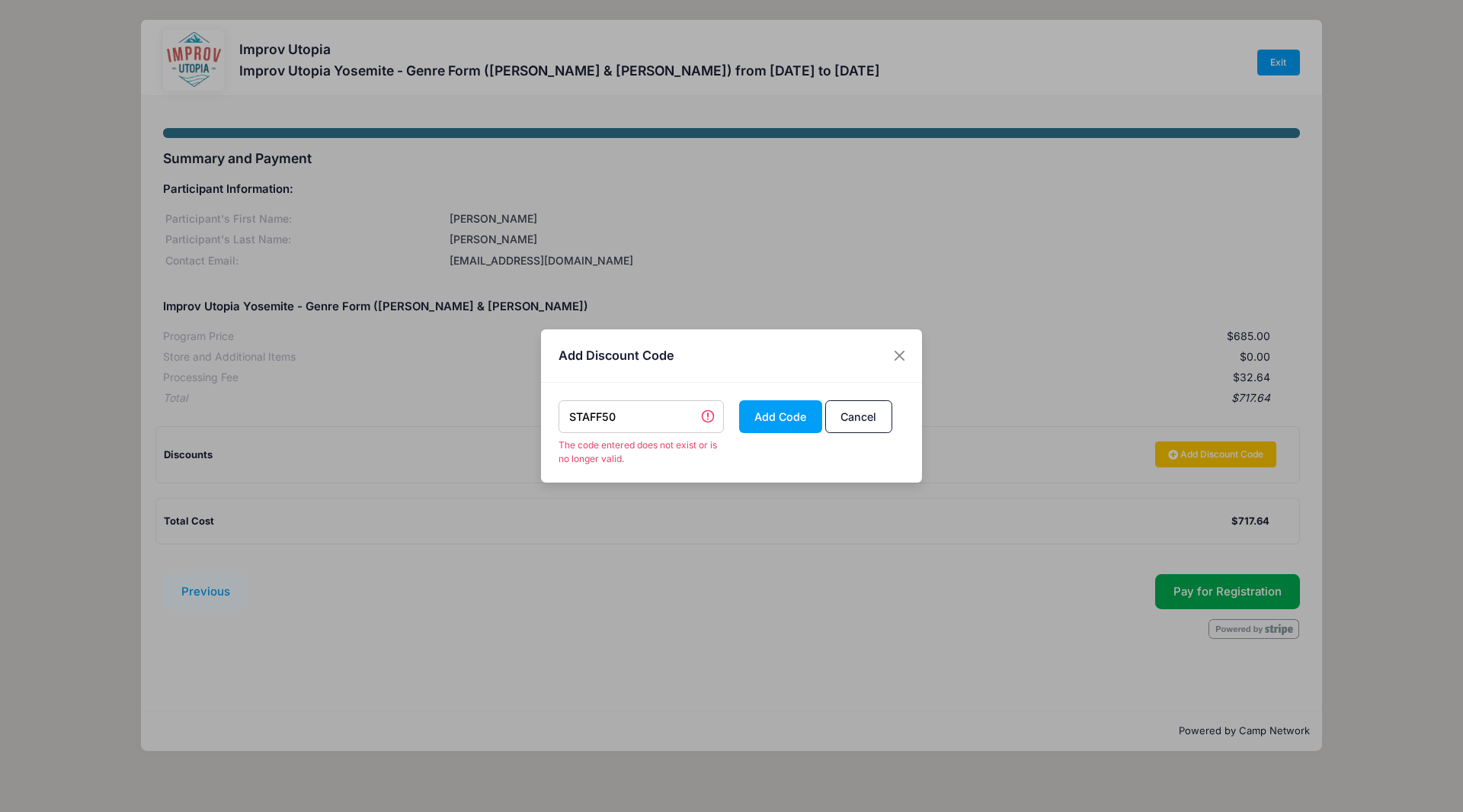
click at [892, 420] on div "Add Code Cancel" at bounding box center [822, 433] width 181 height 65
click at [866, 416] on button "Cancel" at bounding box center [858, 417] width 67 height 33
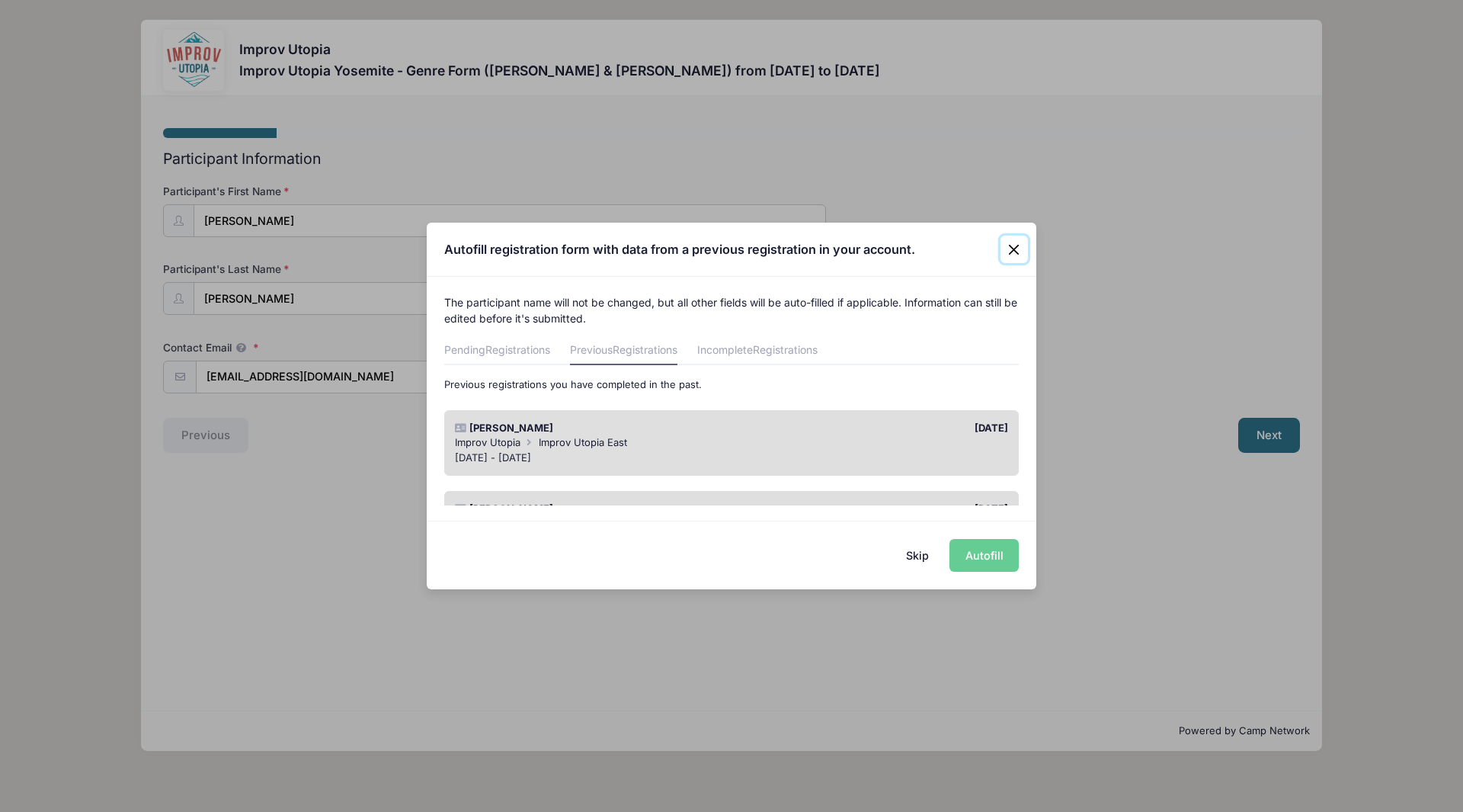
click at [1007, 254] on button "Close" at bounding box center [1014, 249] width 27 height 27
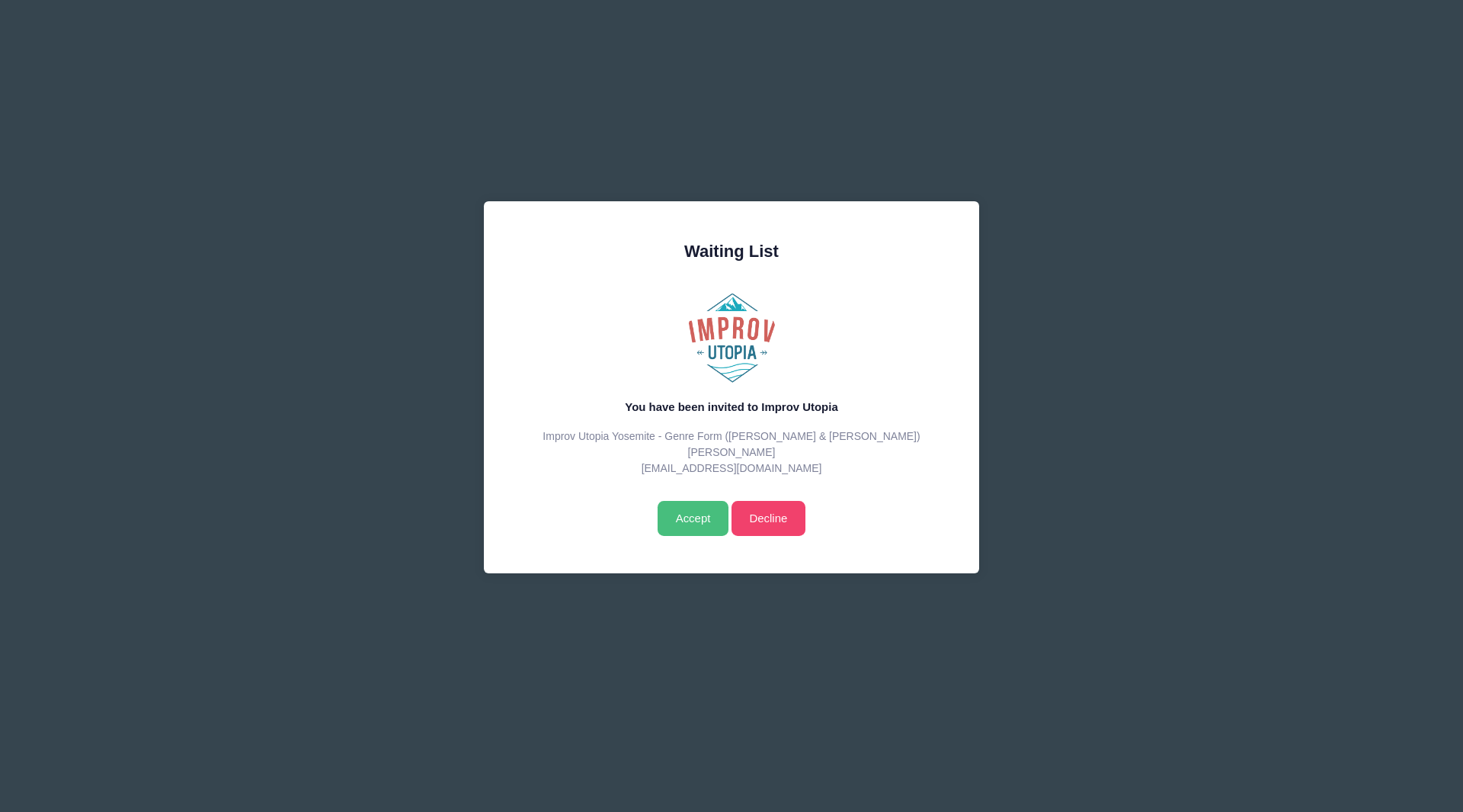
click at [695, 523] on input "Accept" at bounding box center [693, 518] width 71 height 35
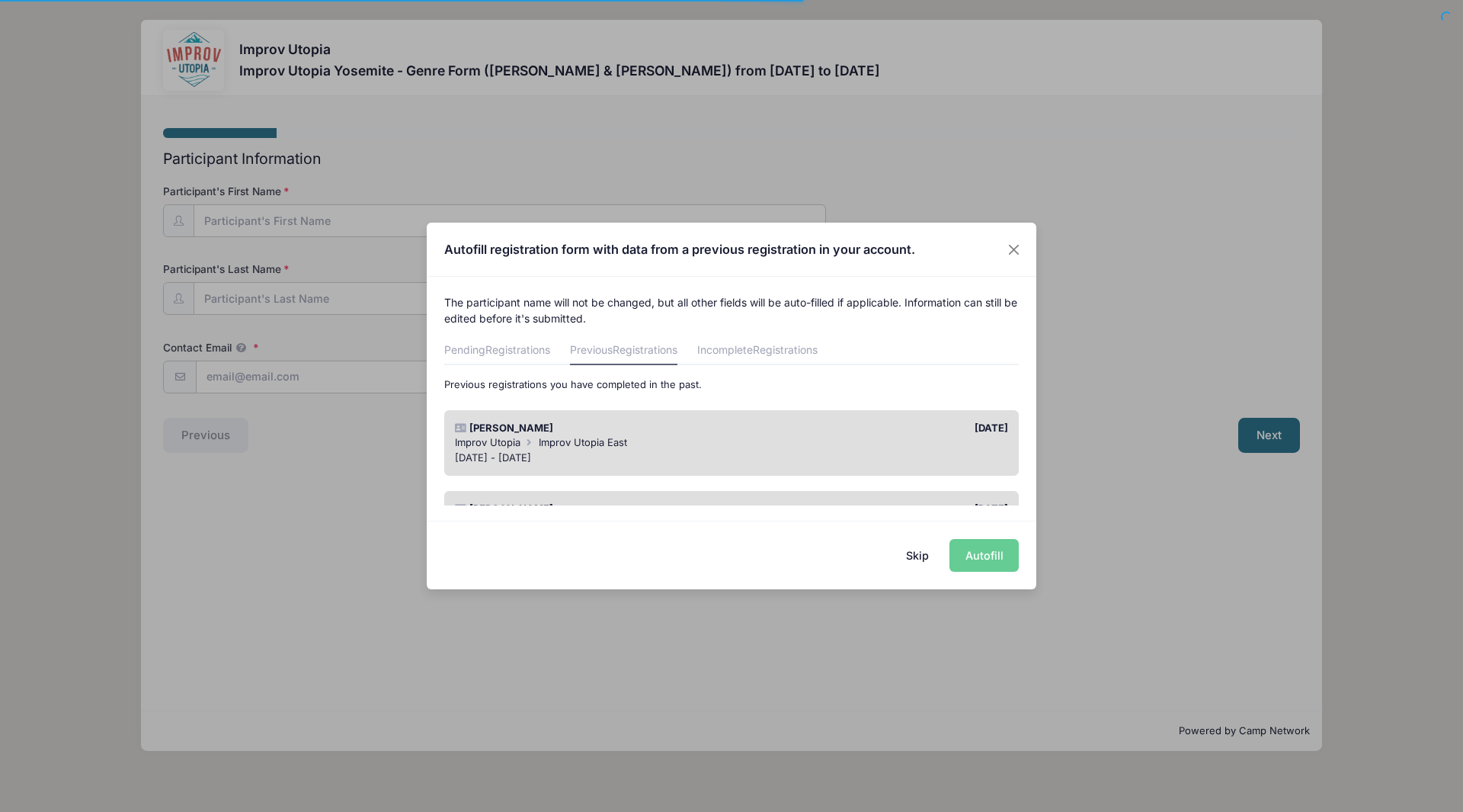
click at [780, 456] on div "Aug 29 - Sep 1, 2025" at bounding box center [732, 458] width 554 height 15
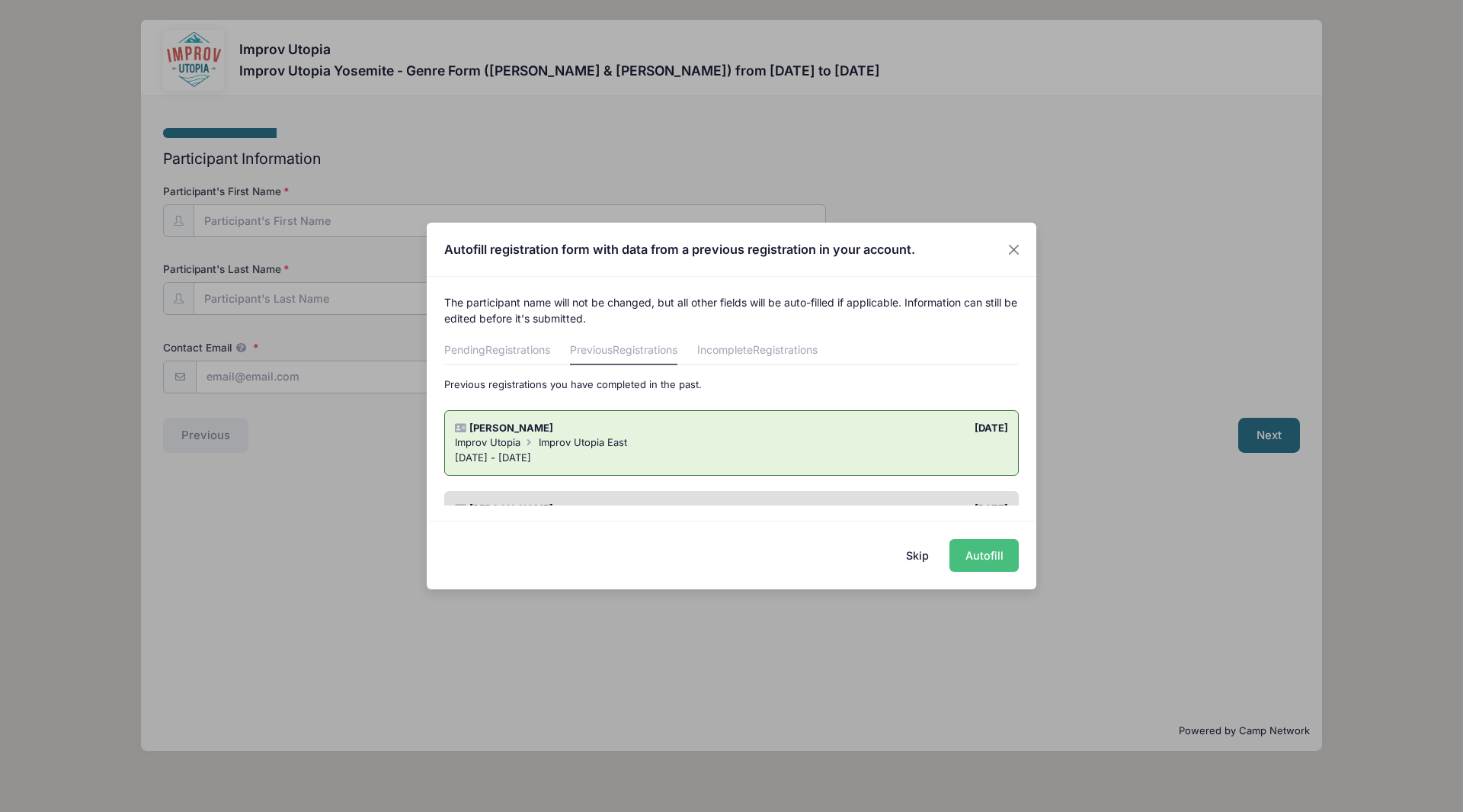
click at [992, 556] on button "Autofill" at bounding box center [984, 555] width 69 height 33
type input "[EMAIL_ADDRESS][DOMAIN_NAME]"
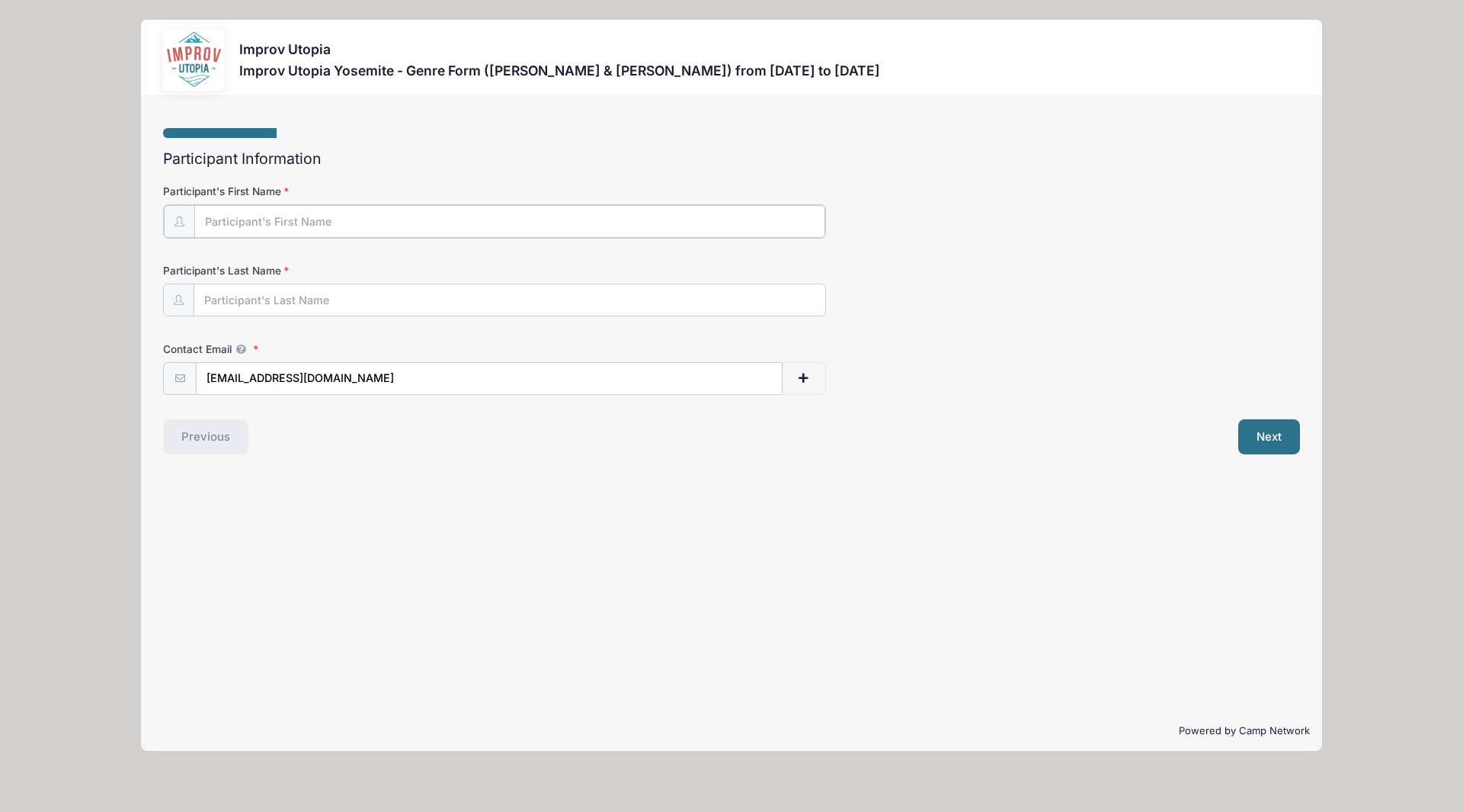
click at [399, 218] on input "Participant's First Name" at bounding box center [510, 221] width 631 height 33
type input "[PERSON_NAME]"
click at [1260, 432] on button "Next" at bounding box center [1269, 435] width 62 height 35
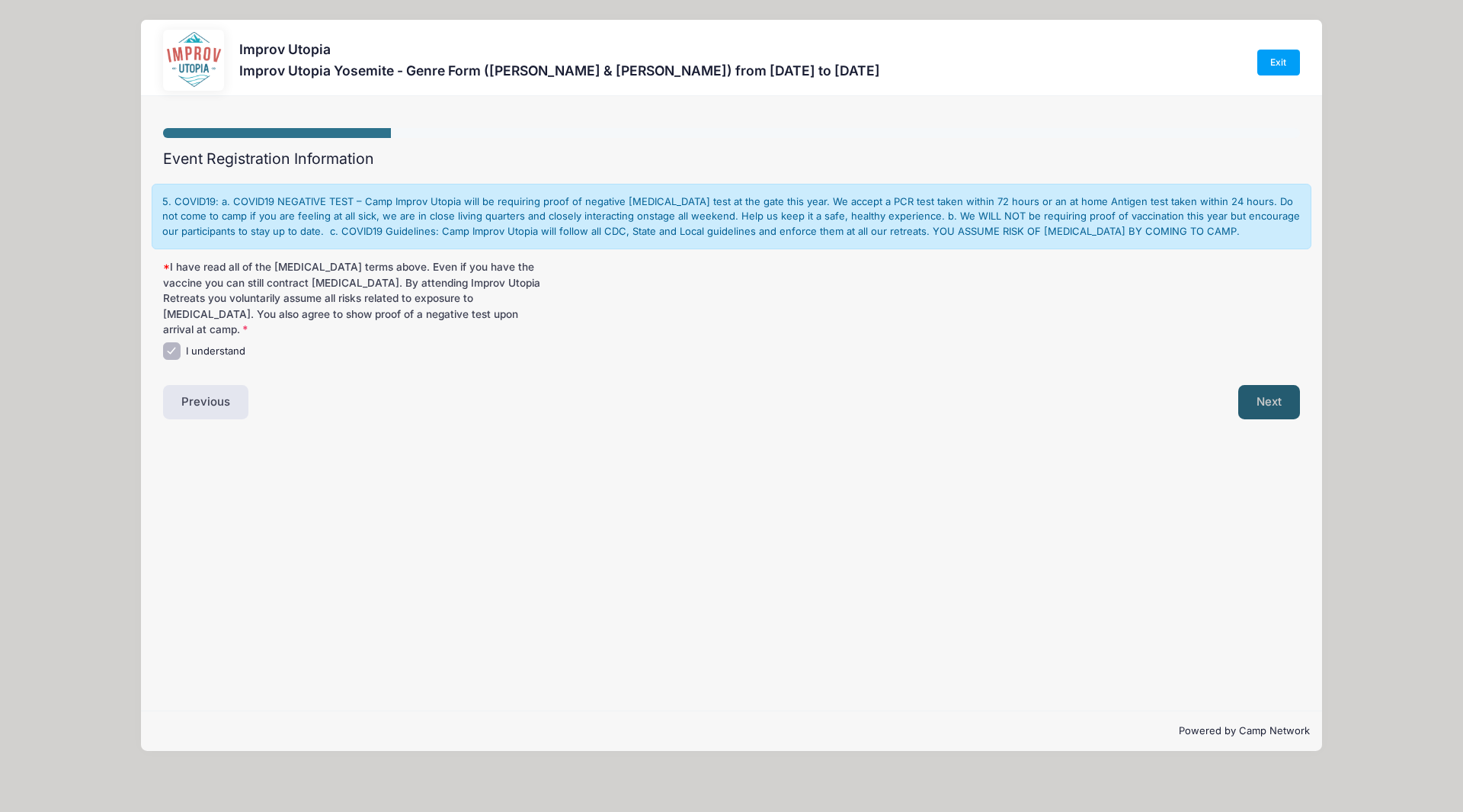
click at [1275, 390] on button "Next" at bounding box center [1269, 402] width 62 height 35
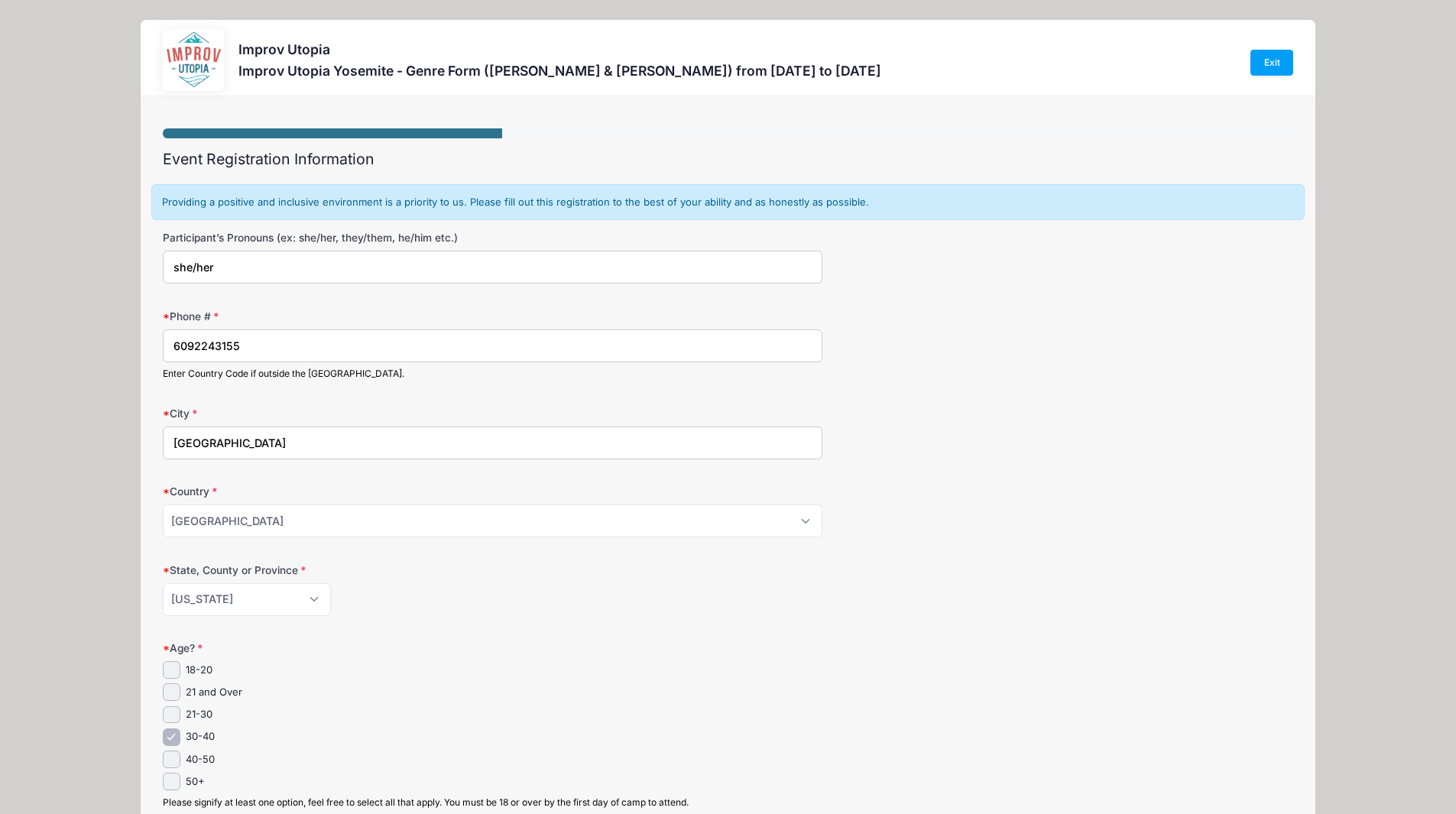
scroll to position [135, 0]
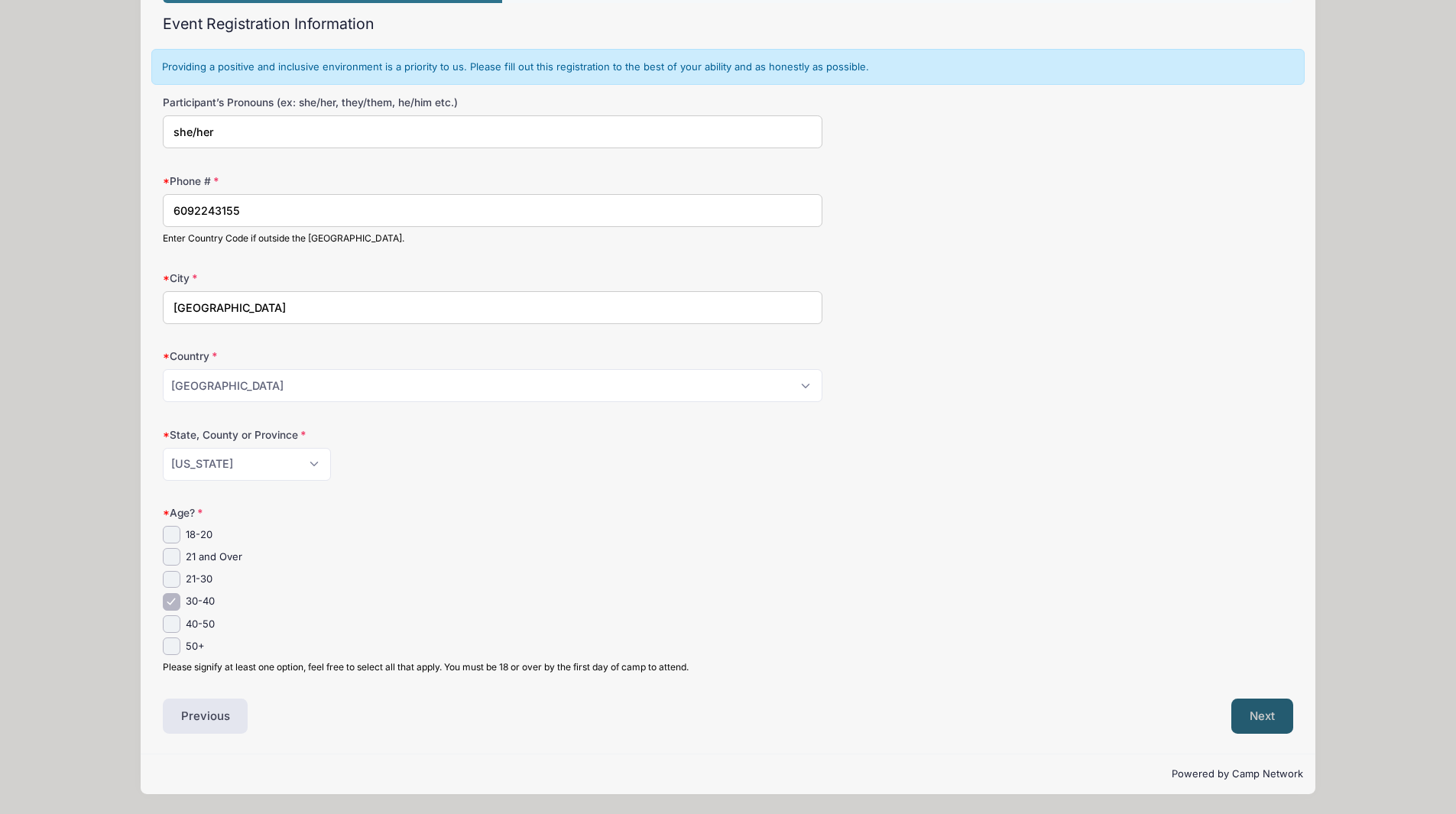
click at [1264, 727] on button "Next" at bounding box center [1261, 716] width 62 height 35
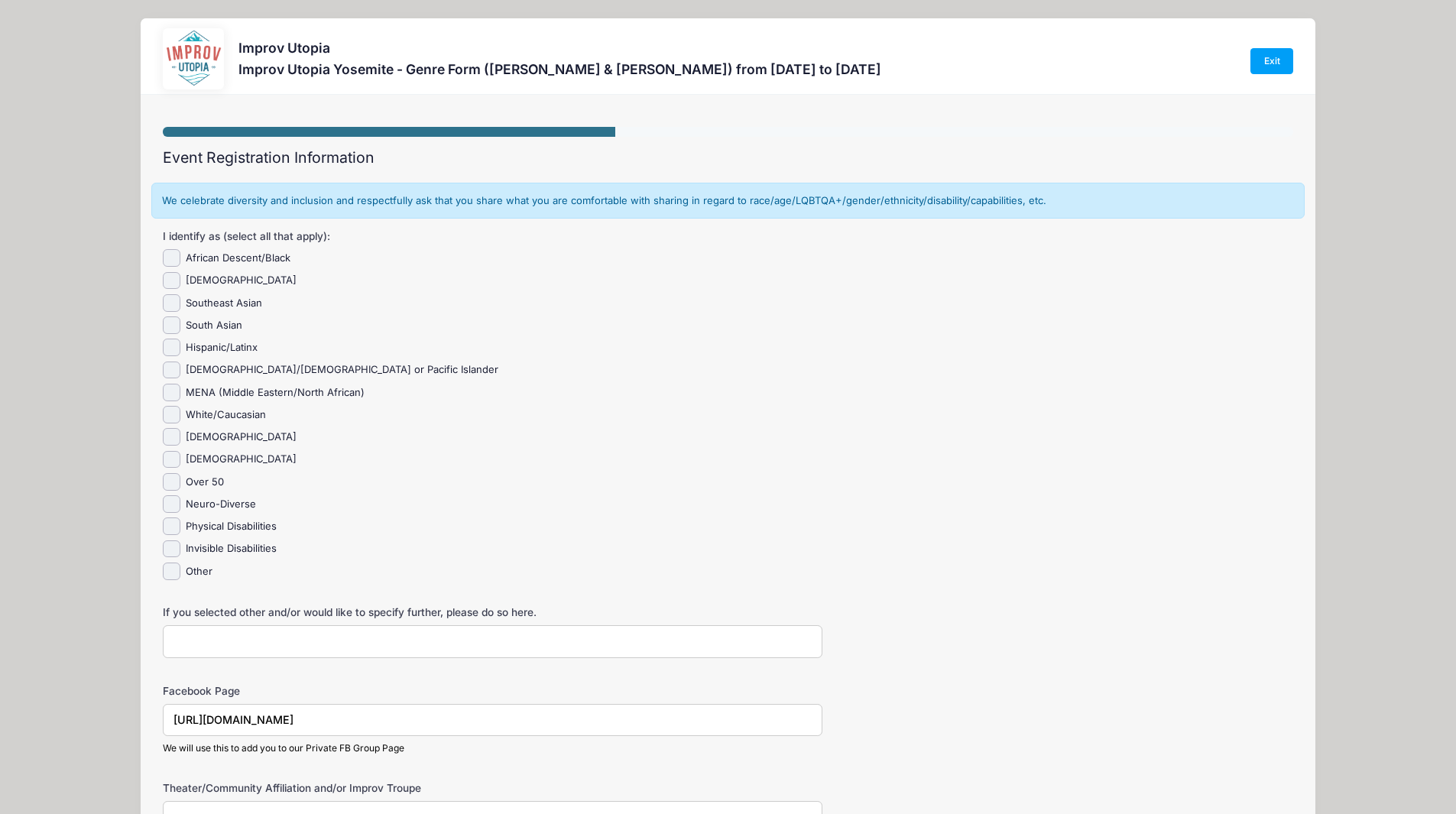
scroll to position [0, 0]
click at [176, 417] on input "White/Caucasian" at bounding box center [172, 416] width 17 height 17
checkbox input "true"
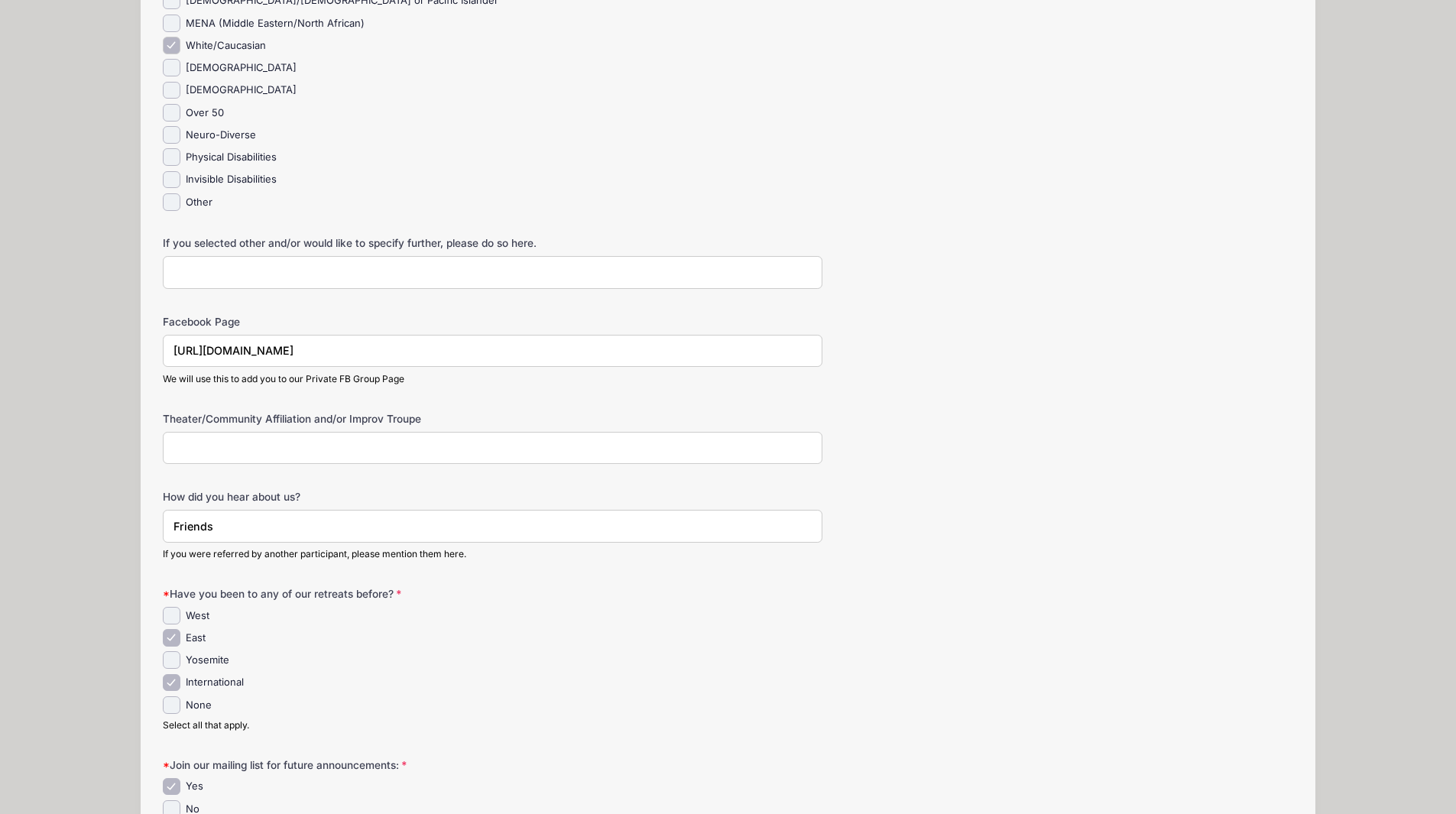
scroll to position [533, 0]
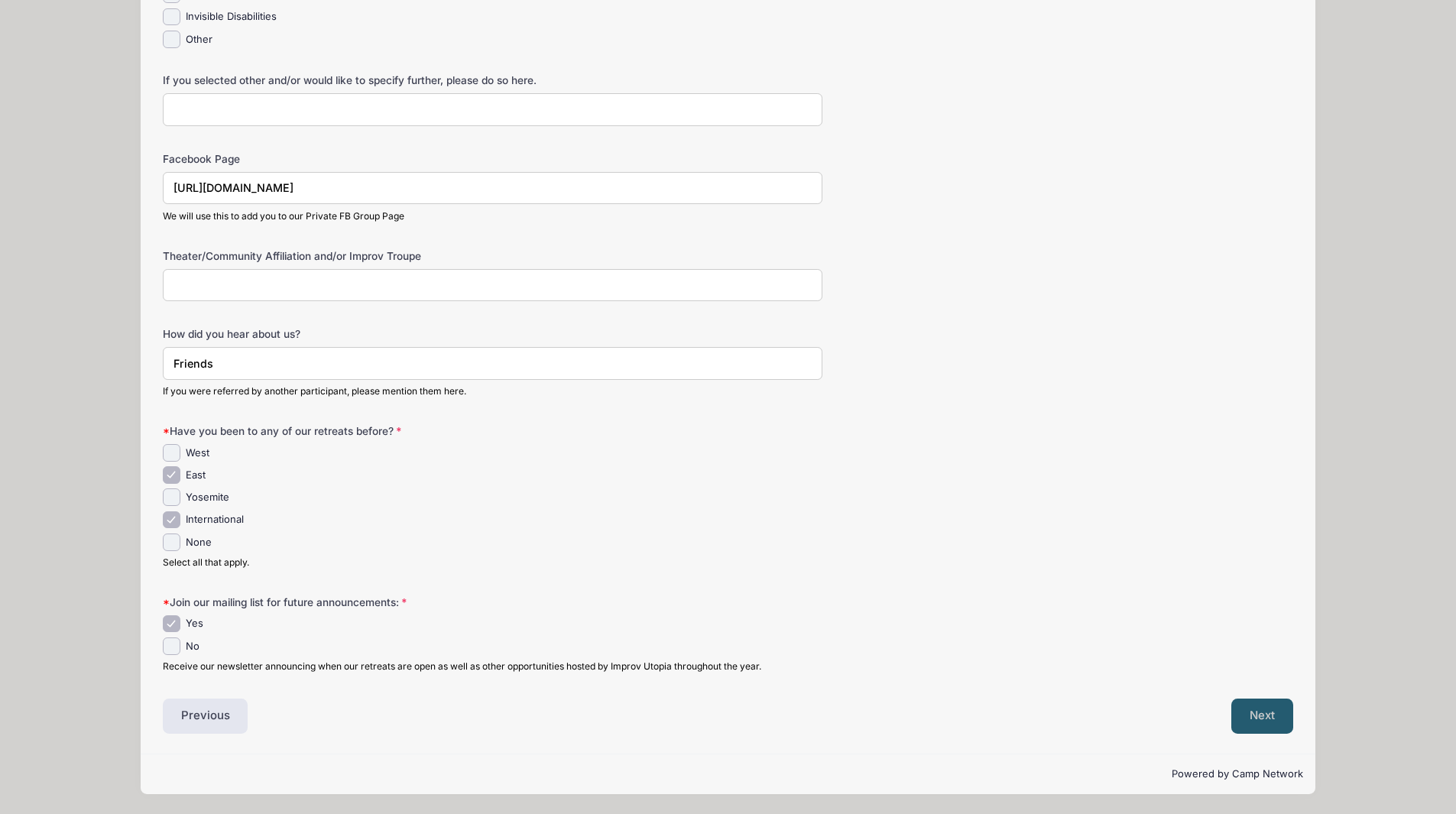
click at [1257, 706] on button "Next" at bounding box center [1261, 716] width 62 height 35
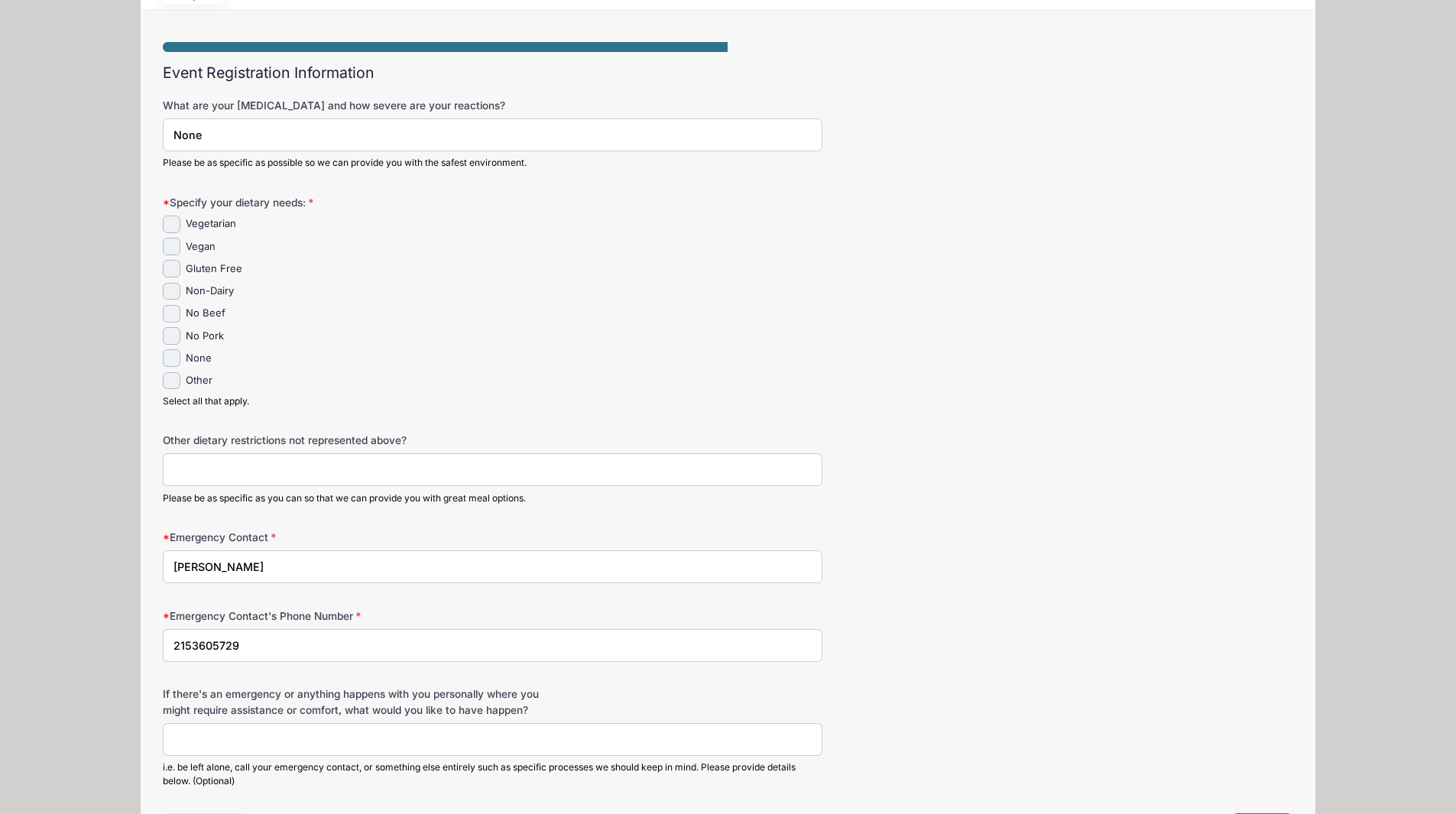
scroll to position [0, 0]
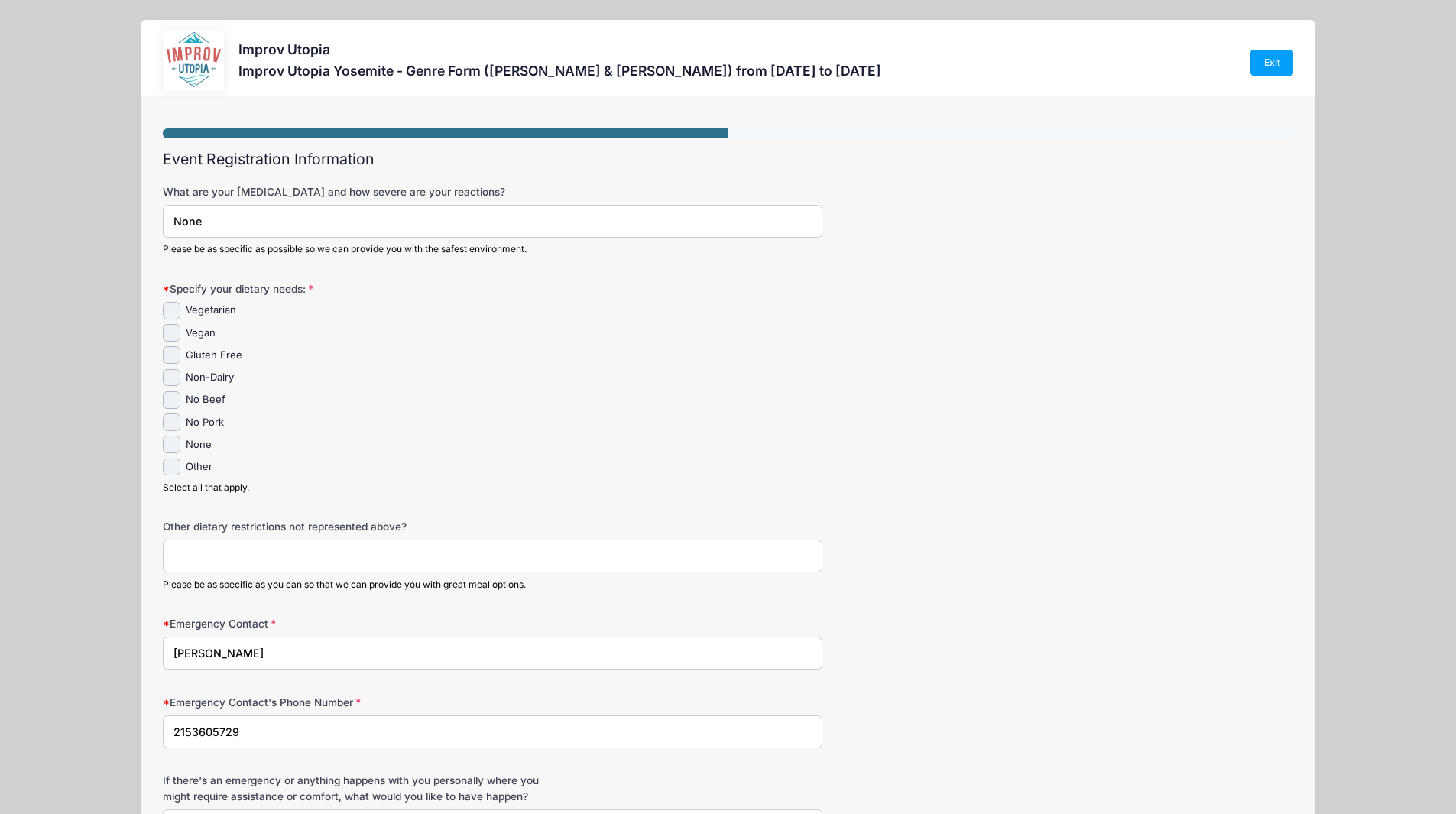
click at [684, 380] on div "Non-Dairy" at bounding box center [493, 378] width 660 height 17
click at [174, 313] on input "Vegetarian" at bounding box center [172, 310] width 17 height 17
checkbox input "true"
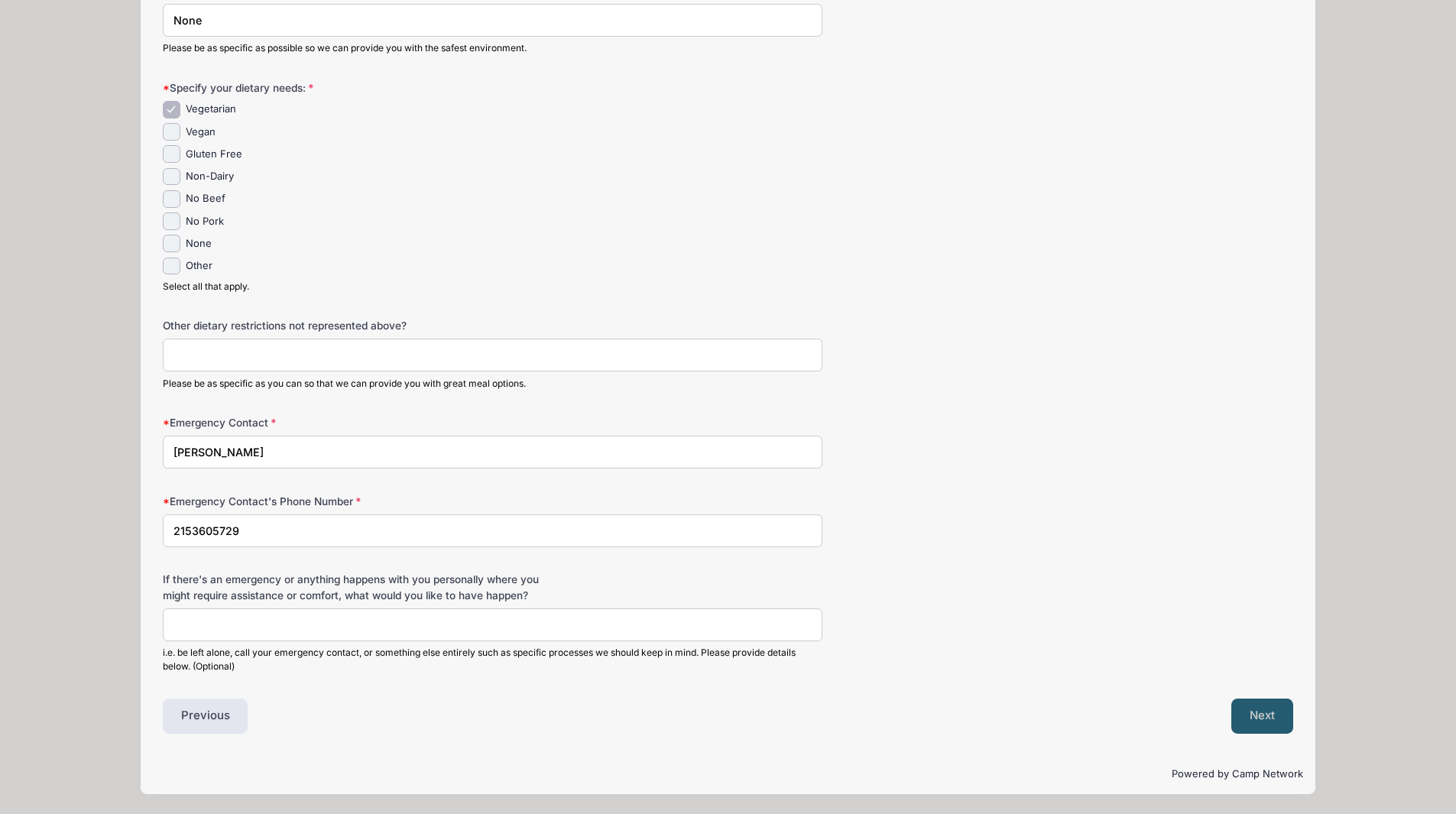
click at [1269, 720] on button "Next" at bounding box center [1261, 716] width 62 height 35
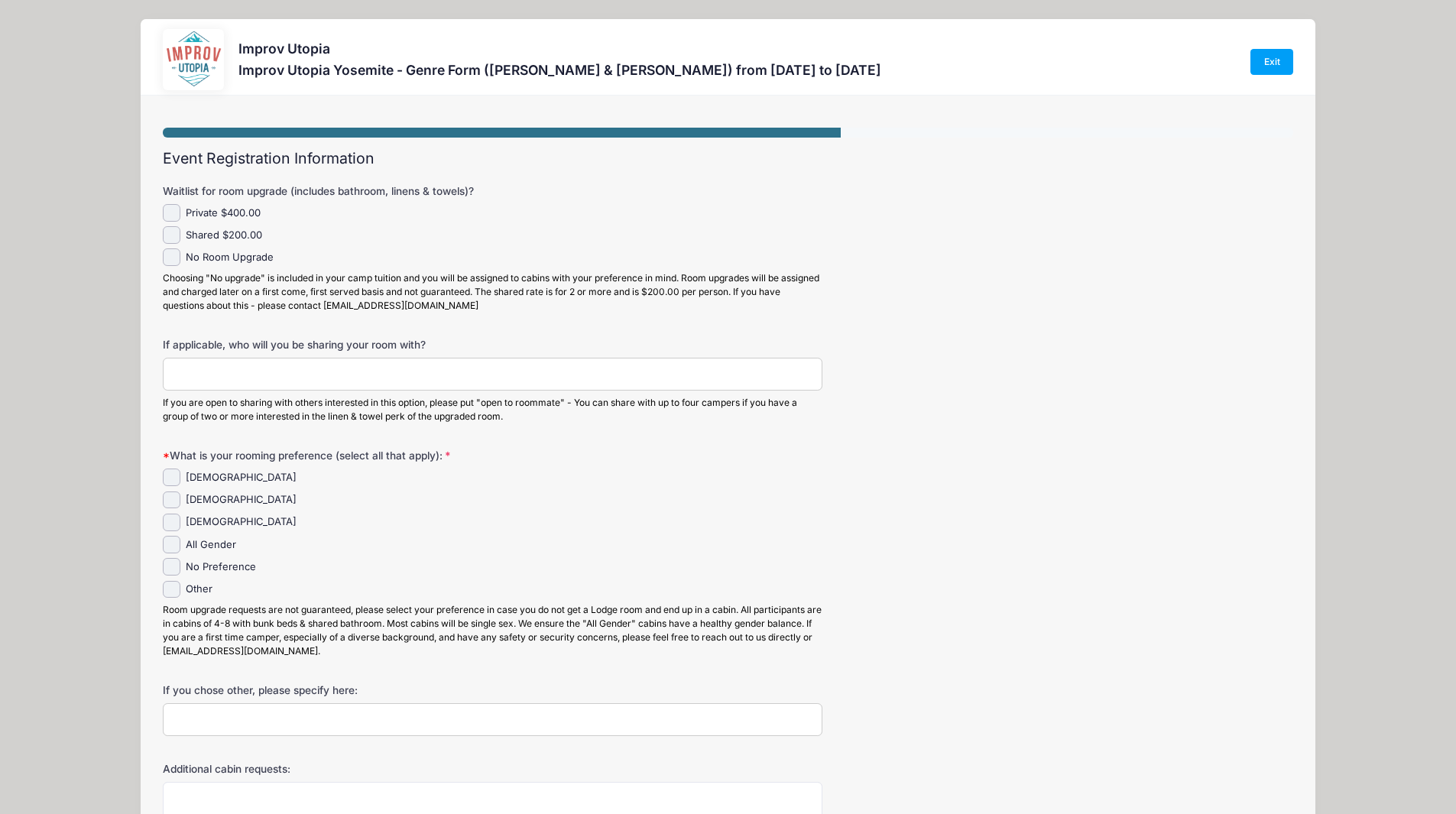
scroll to position [0, 0]
click at [172, 258] on input "No Room Upgrade" at bounding box center [172, 257] width 17 height 17
checkbox input "true"
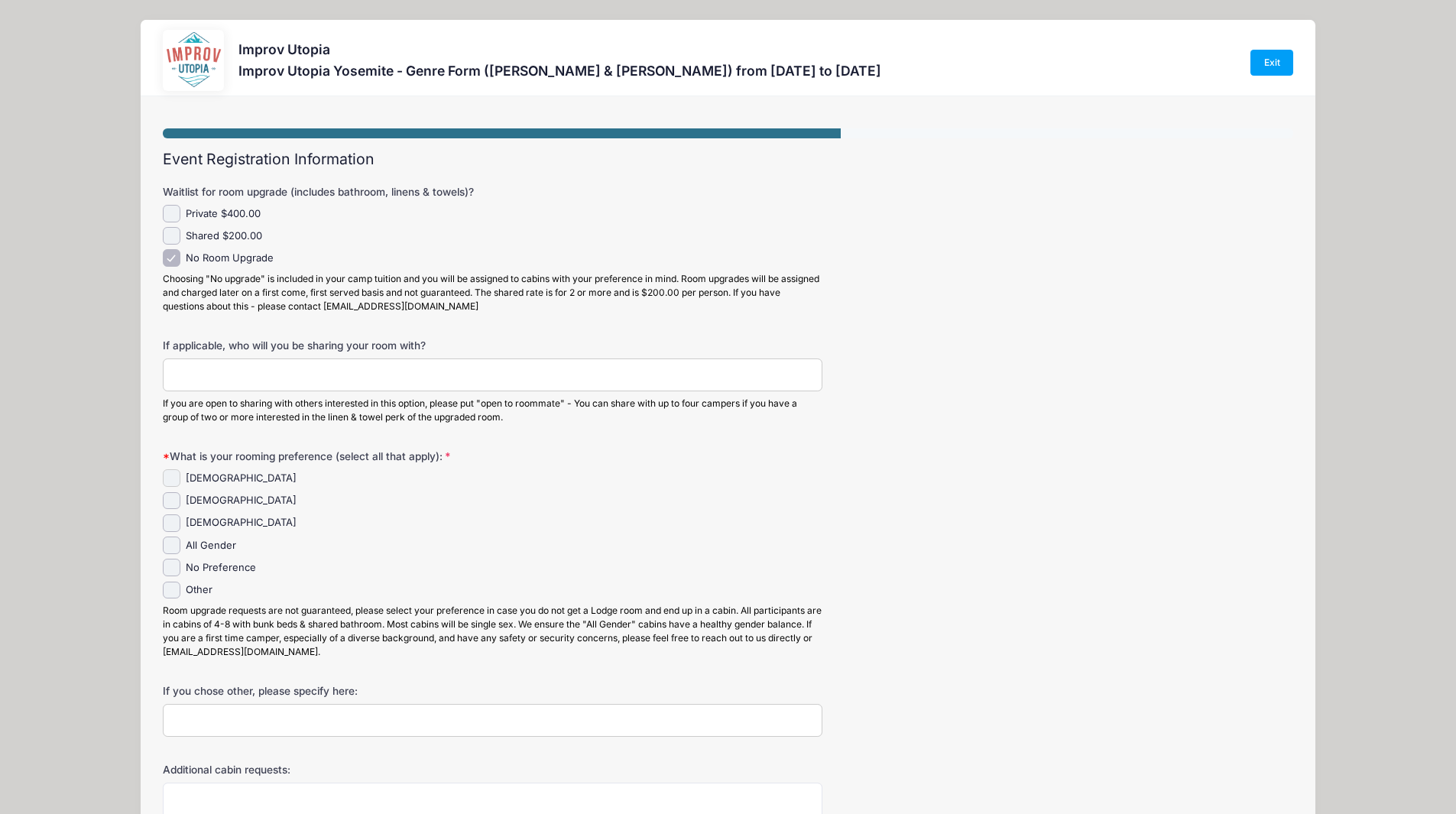
click at [170, 479] on input "Female" at bounding box center [172, 478] width 17 height 17
checkbox input "true"
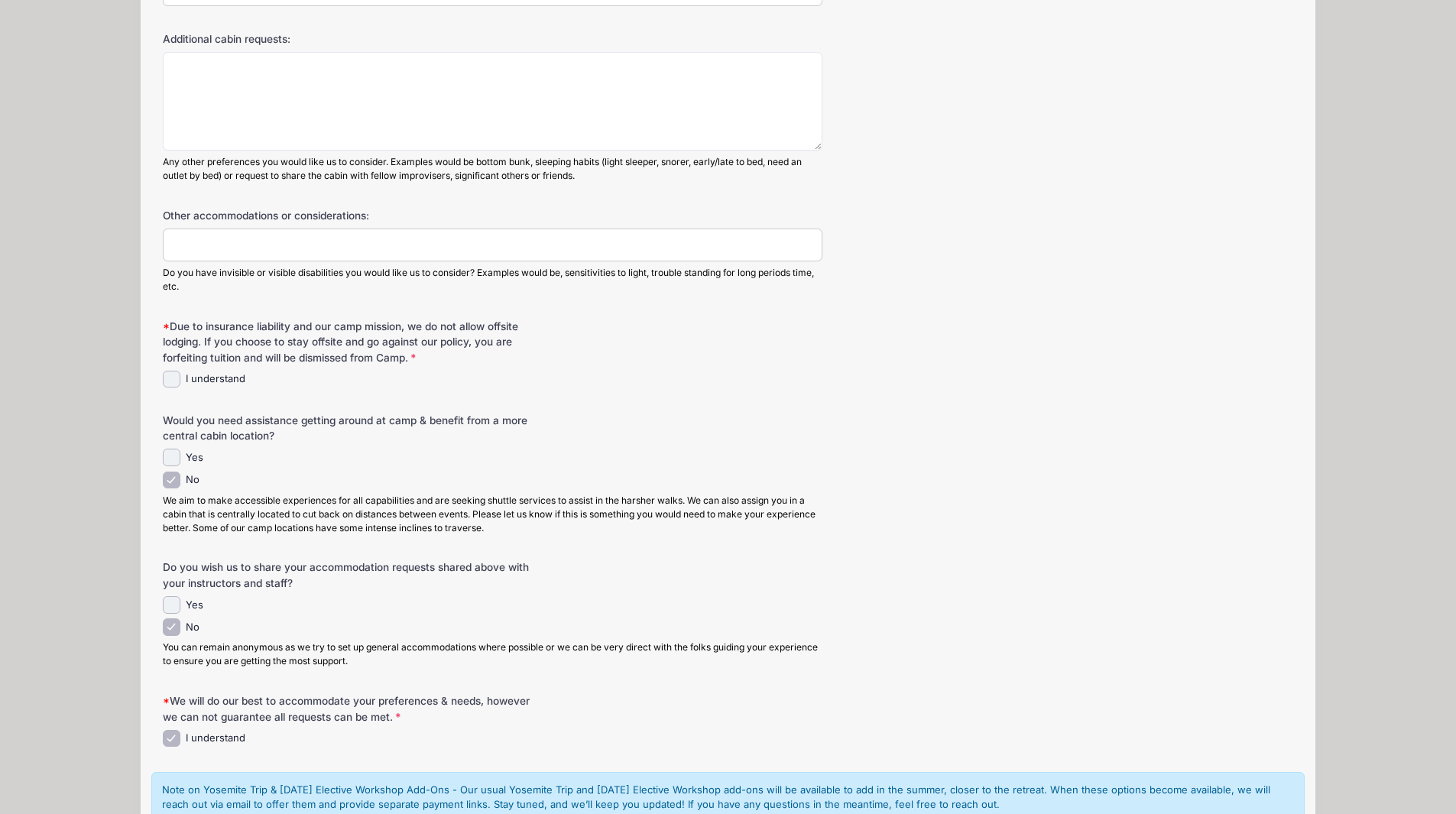
scroll to position [865, 0]
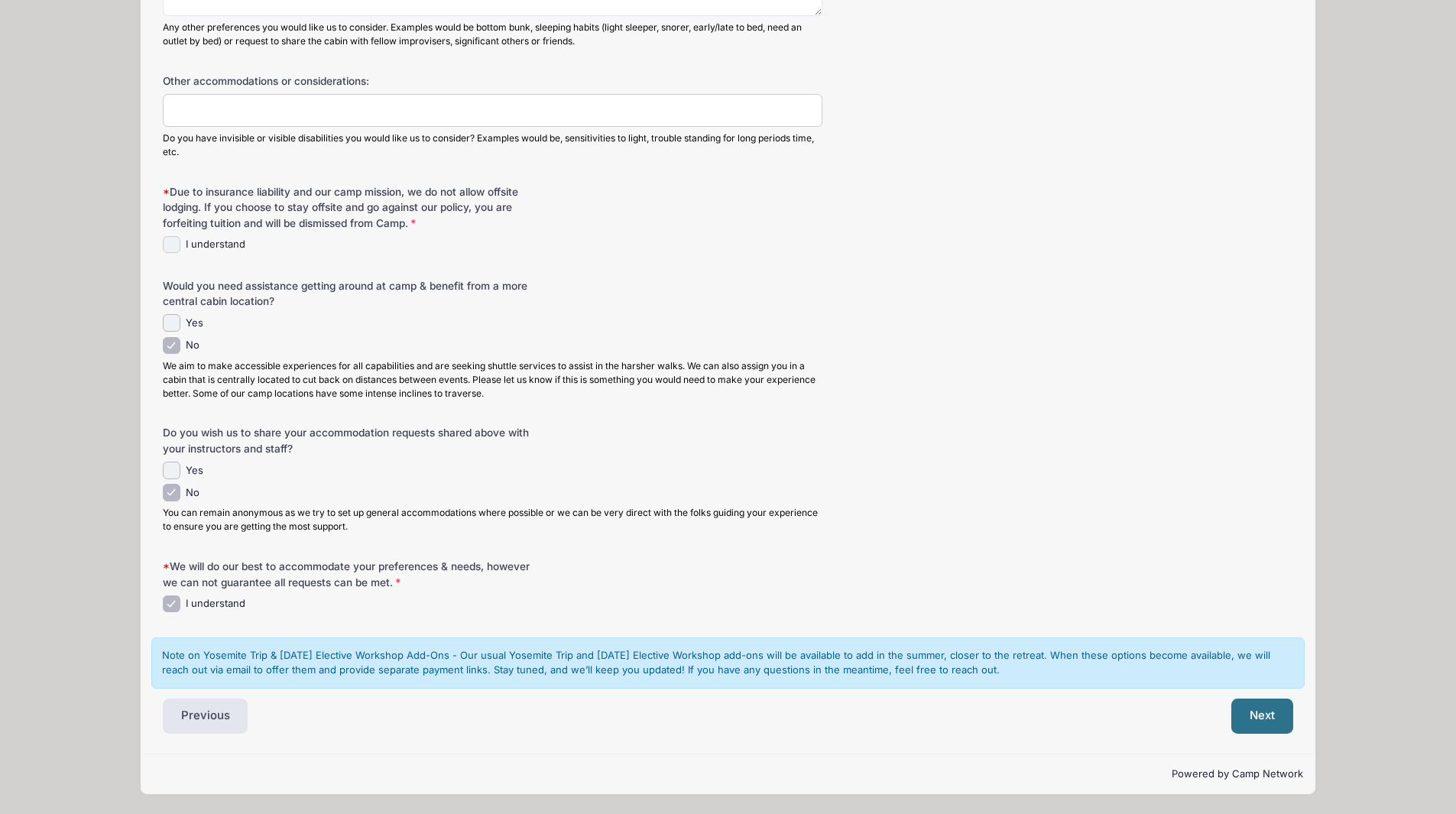
click at [171, 244] on input "I understand" at bounding box center [172, 245] width 17 height 17
checkbox input "true"
click at [1260, 709] on button "Next" at bounding box center [1261, 716] width 62 height 35
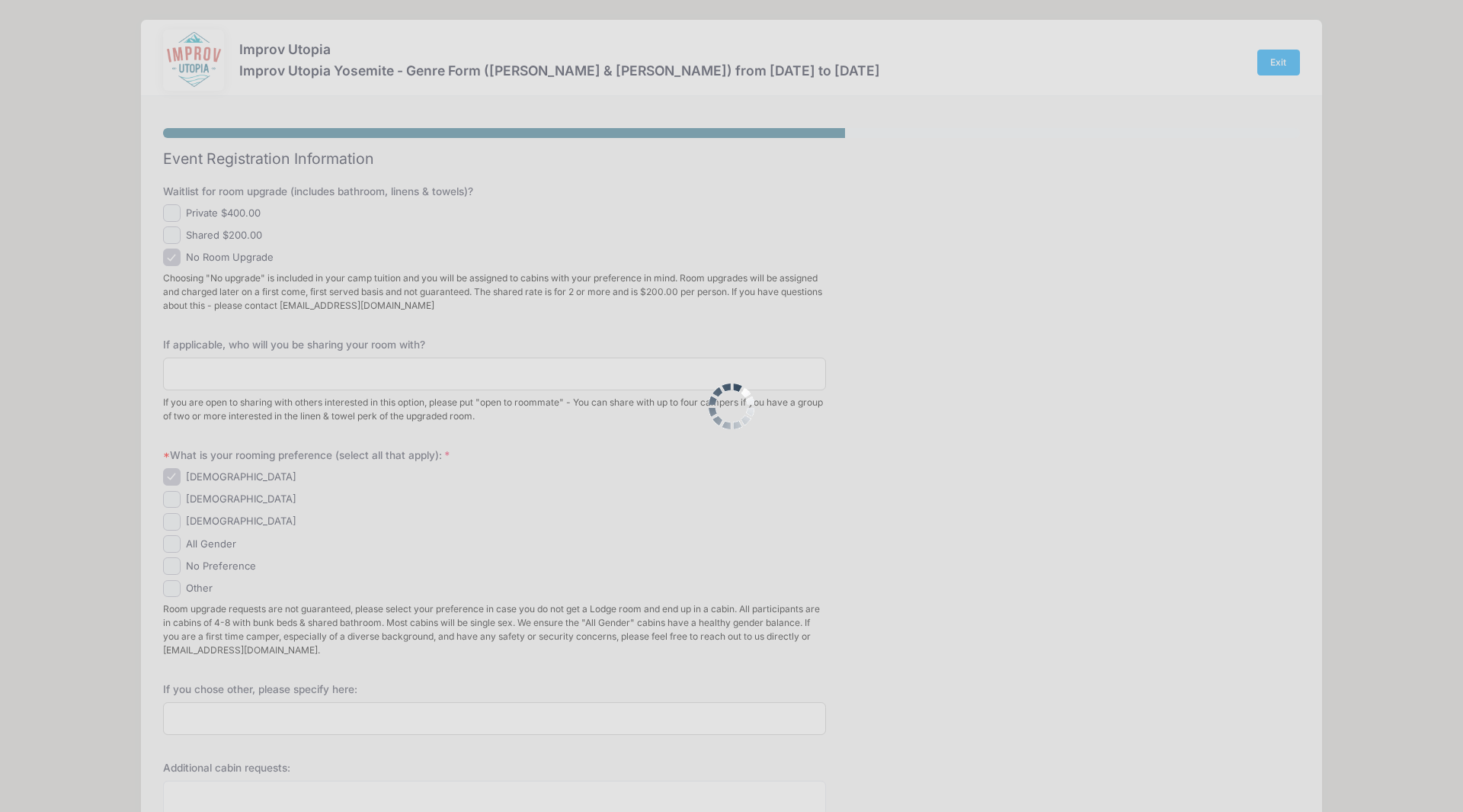
scroll to position [0, 0]
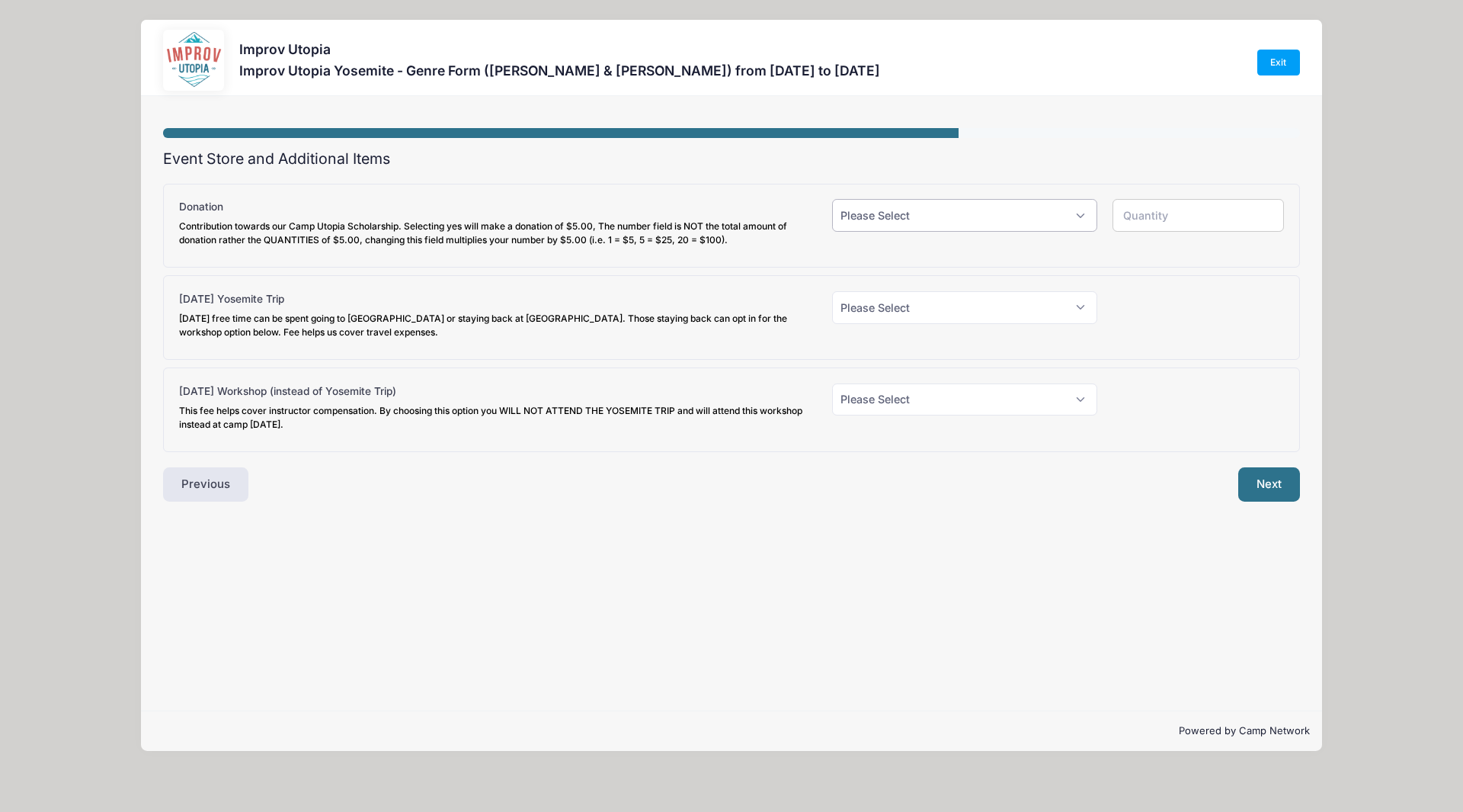
click at [972, 218] on select "Please Select Yes (+$5.00) No" at bounding box center [965, 215] width 265 height 33
select select "0"
click at [832, 199] on select "Please Select Yes (+$5.00) No" at bounding box center [965, 215] width 265 height 33
click at [1263, 484] on button "Next" at bounding box center [1269, 485] width 62 height 35
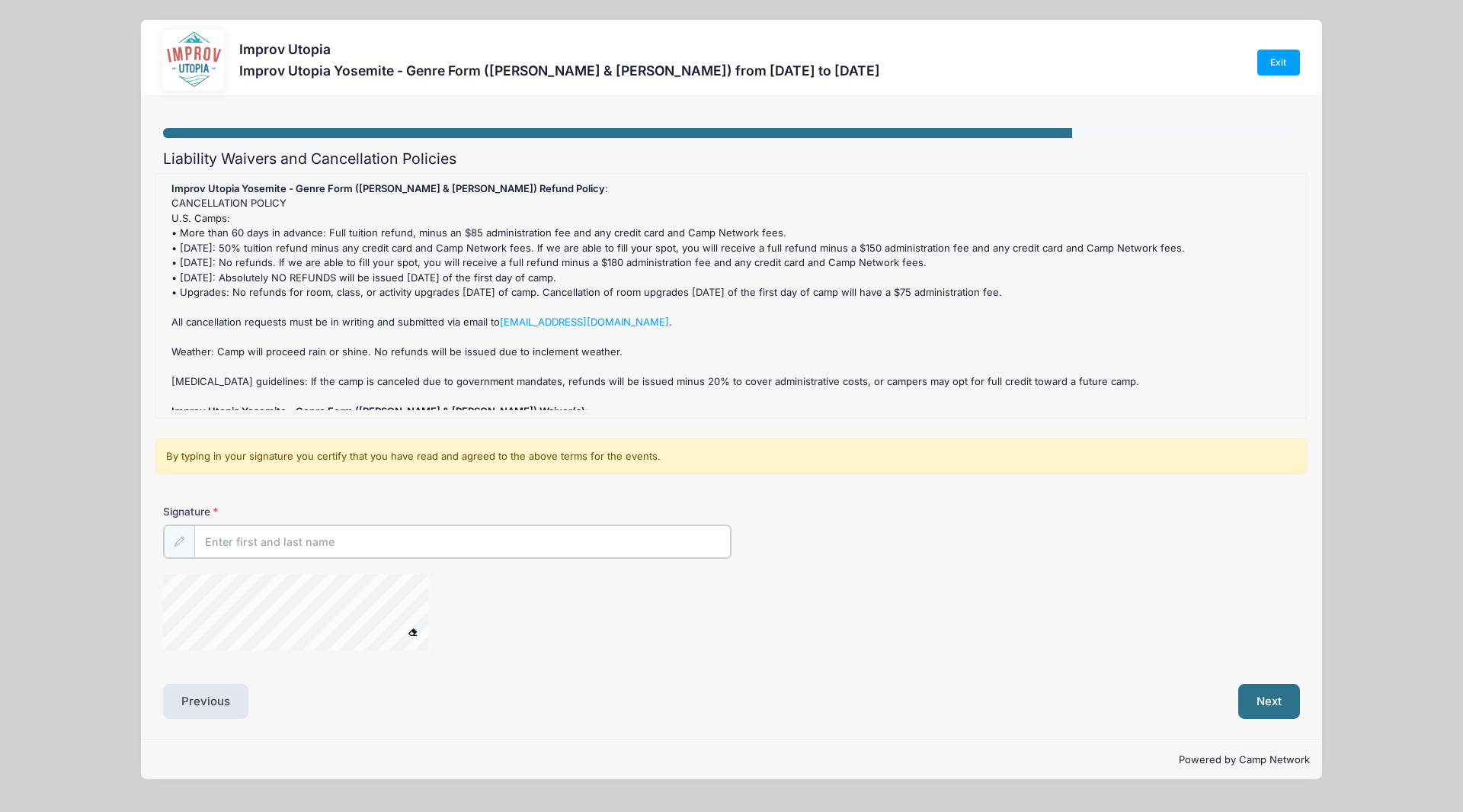
click at [426, 554] on input "Signature" at bounding box center [462, 542] width 536 height 33
type input "D"
type input "Sofya Piro"
click at [1270, 701] on button "Next" at bounding box center [1269, 700] width 62 height 35
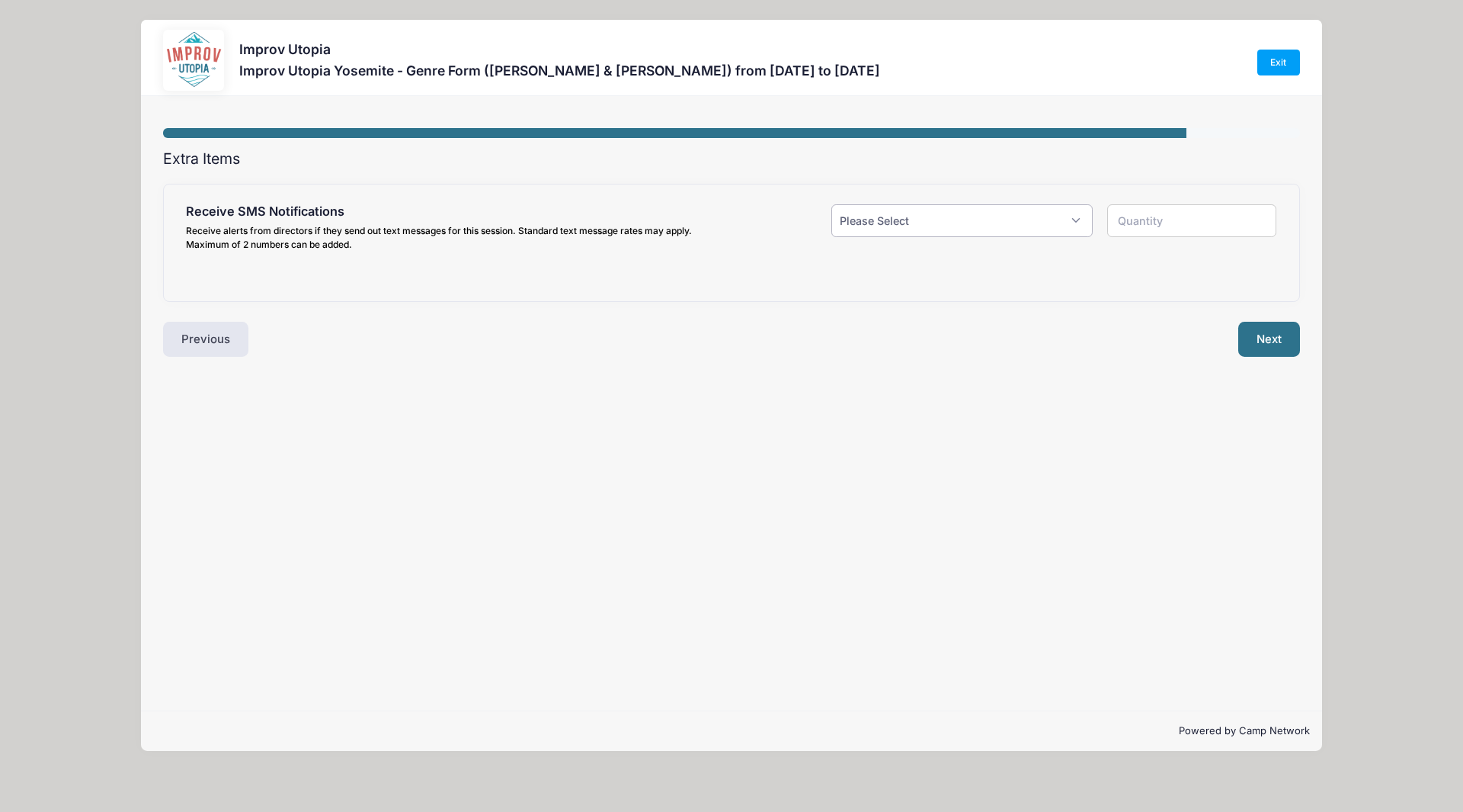
click at [982, 210] on select "Please Select Yes ($0.00) No" at bounding box center [962, 221] width 262 height 33
select select "0"
click at [832, 204] on select "Please Select Yes ($0.00) No" at bounding box center [962, 221] width 262 height 33
type input "0"
click at [1257, 334] on button "Next" at bounding box center [1269, 339] width 62 height 35
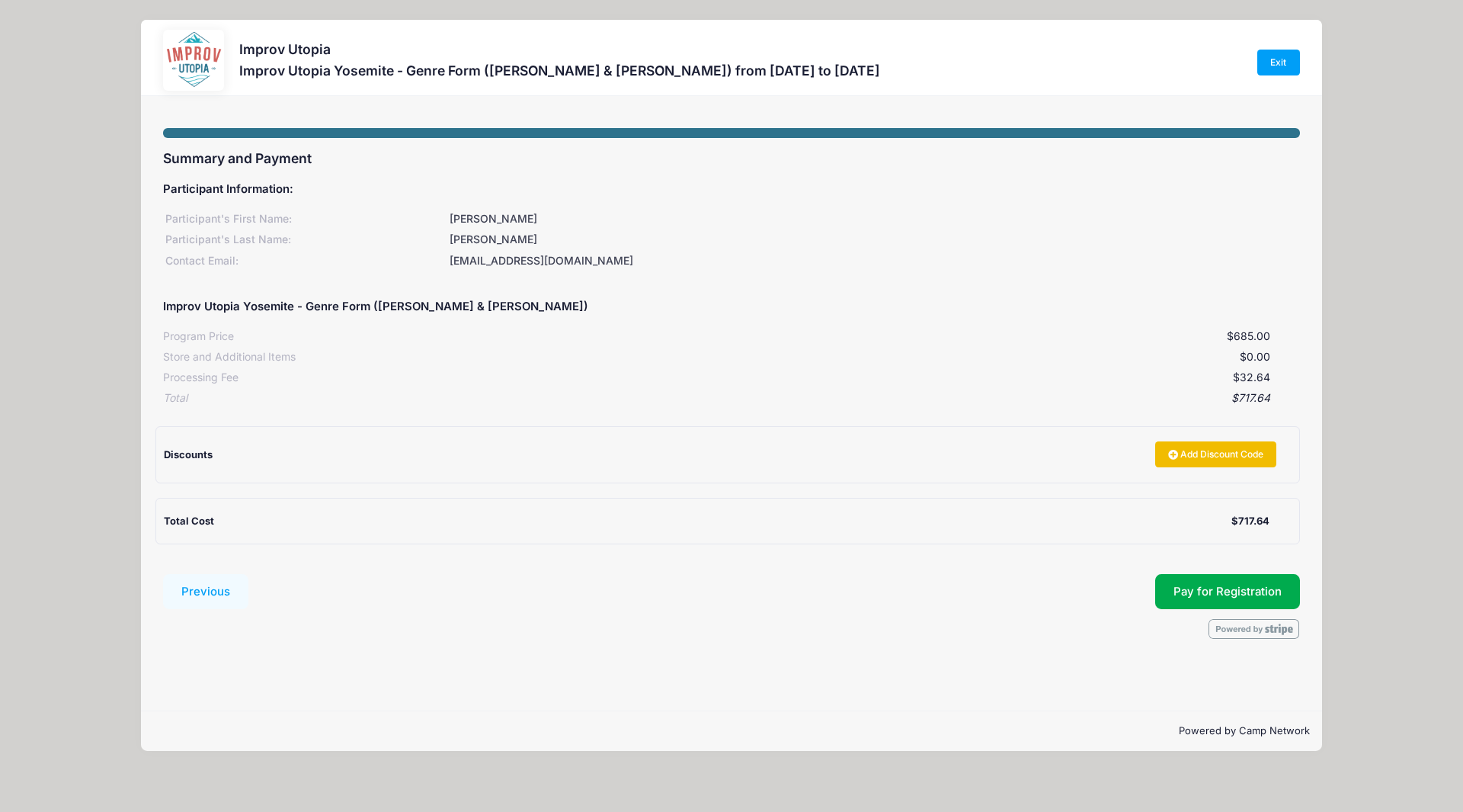
click at [1195, 452] on link "Add Discount Code" at bounding box center [1216, 454] width 122 height 26
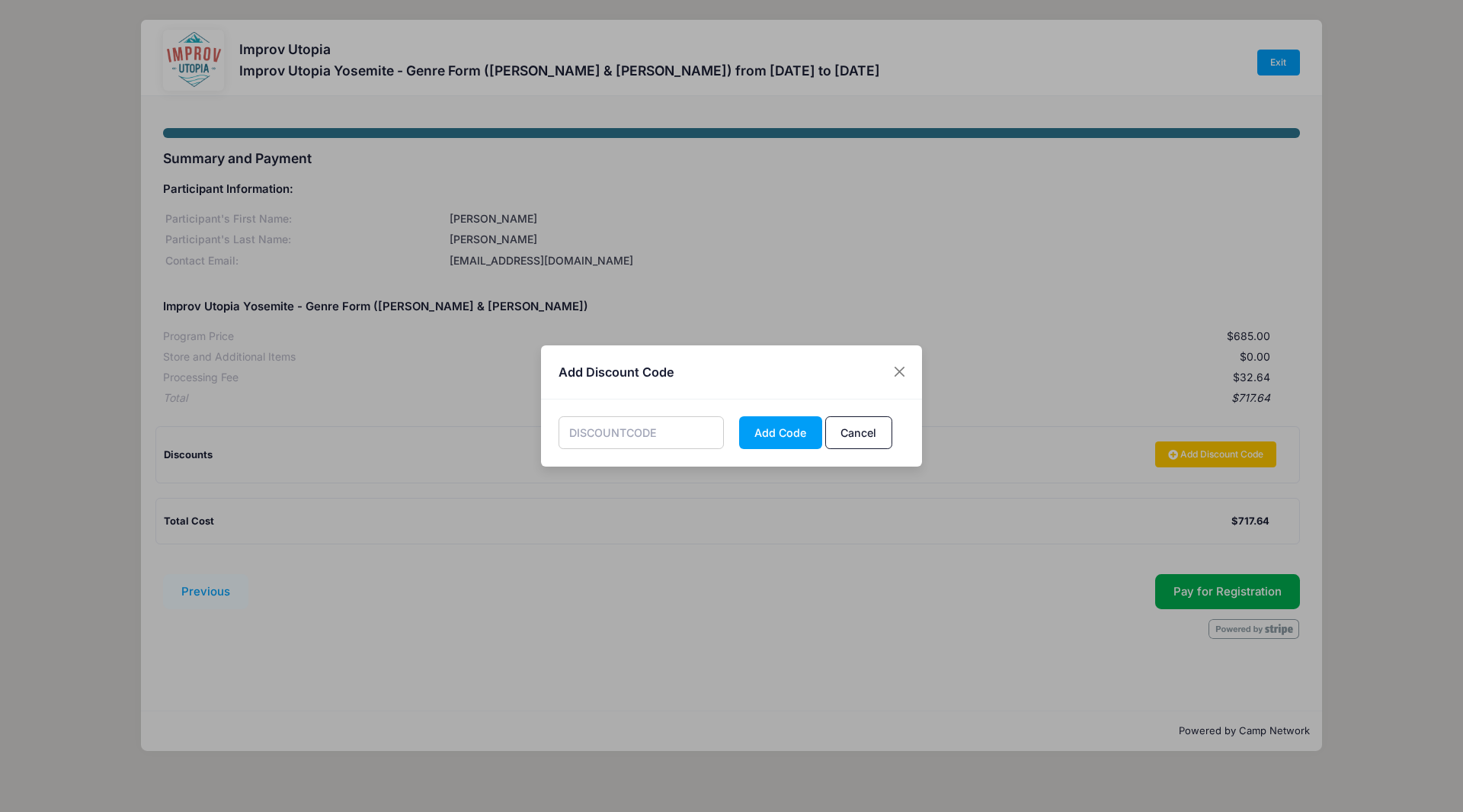
click at [638, 441] on input "text" at bounding box center [642, 433] width 166 height 33
type input "STAFF50"
click at [809, 433] on button "Add Code" at bounding box center [781, 433] width 83 height 33
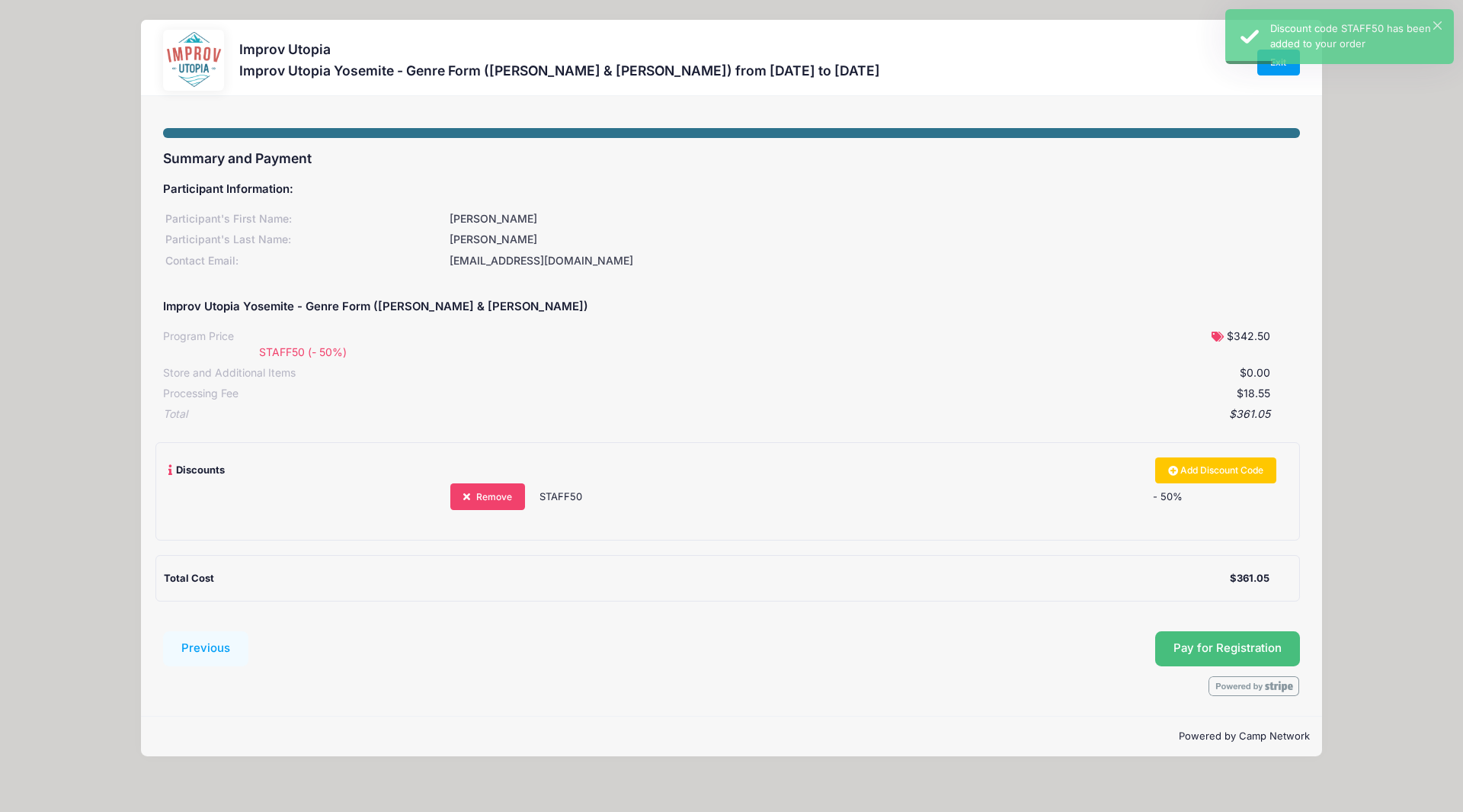
click at [1222, 642] on button "Pay for Registration" at bounding box center [1227, 649] width 144 height 35
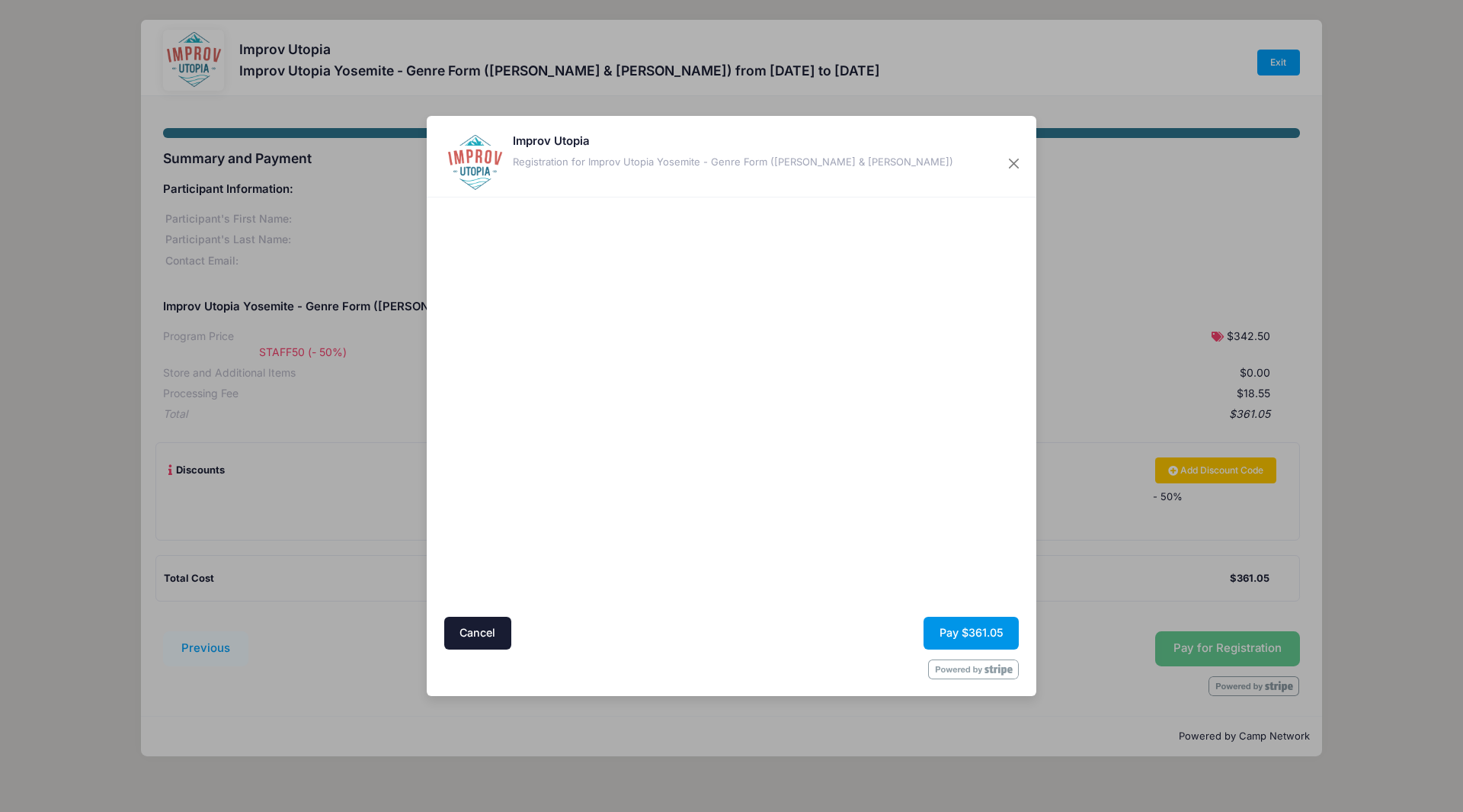
click at [973, 636] on button "Pay $361.05" at bounding box center [971, 633] width 95 height 33
